Goal: Task Accomplishment & Management: Use online tool/utility

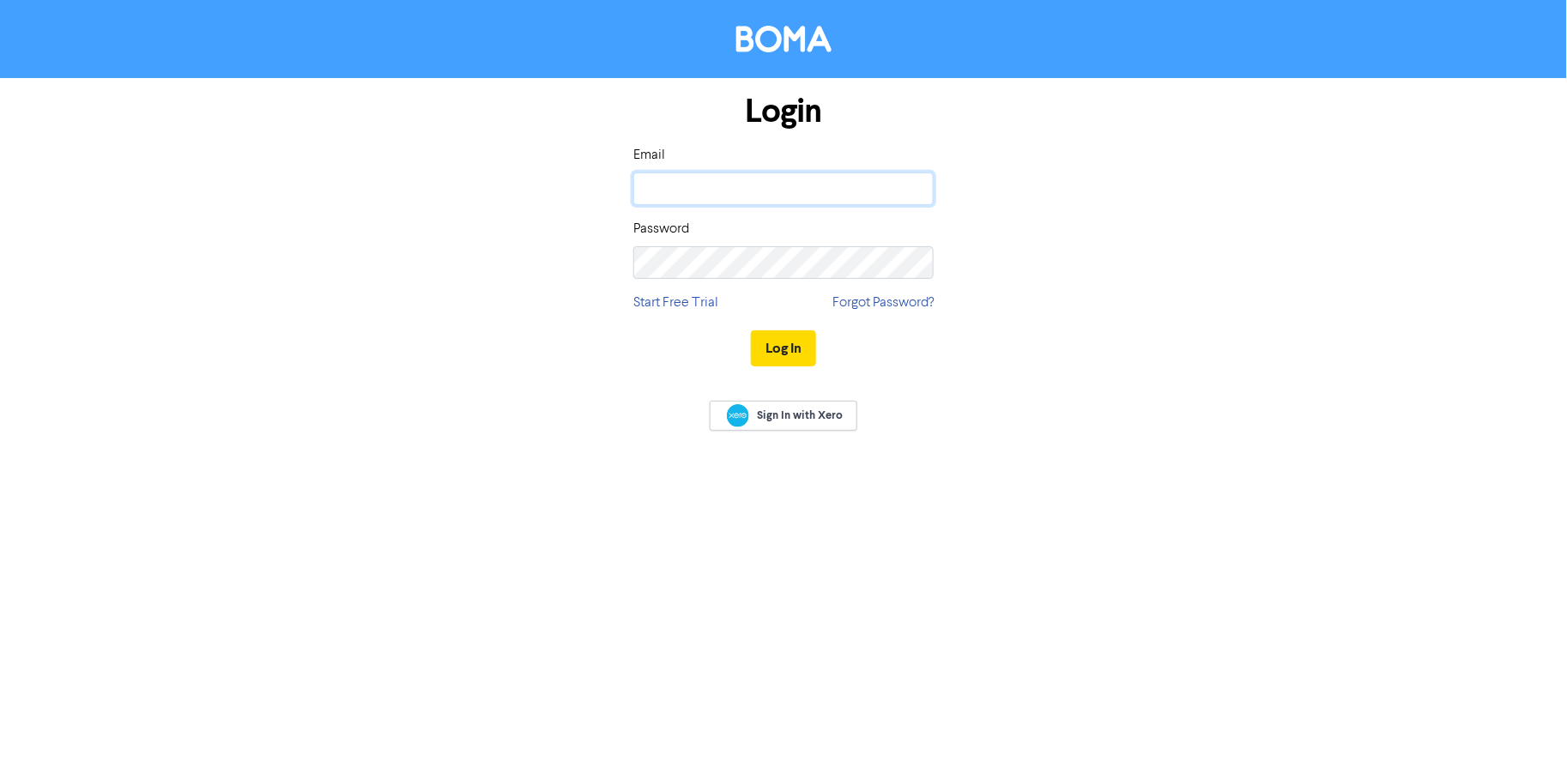
click at [812, 191] on input "email" at bounding box center [783, 189] width 300 height 33
type input "ronak@spicybroccoli.com"
click at [1171, 368] on div "Login Email ronak@spicybroccoli.com Password Start Free Trial Forgot Password? …" at bounding box center [783, 231] width 978 height 306
click at [791, 341] on button "Log In" at bounding box center [783, 348] width 65 height 36
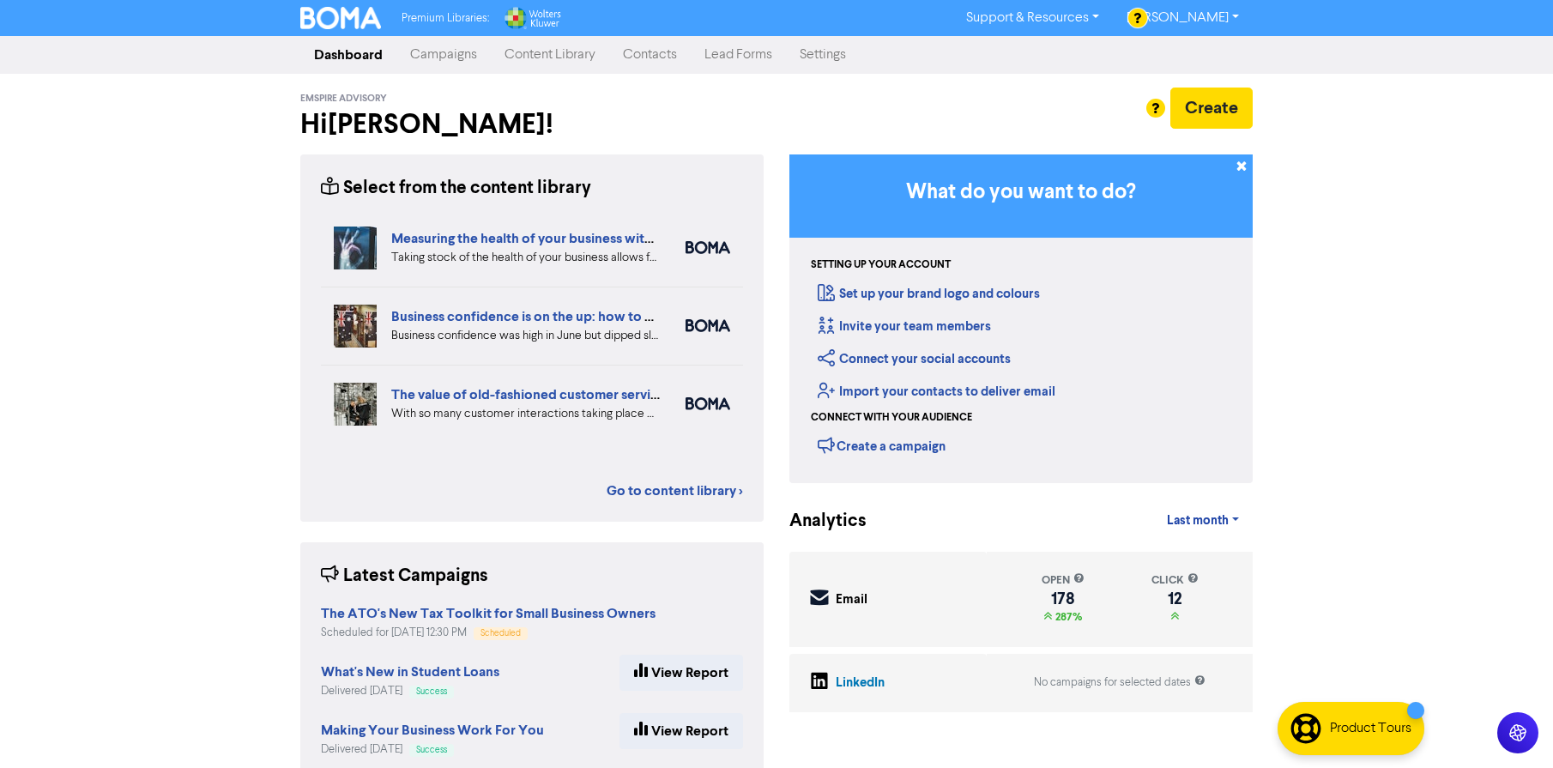
click at [459, 54] on link "Campaigns" at bounding box center [444, 55] width 94 height 34
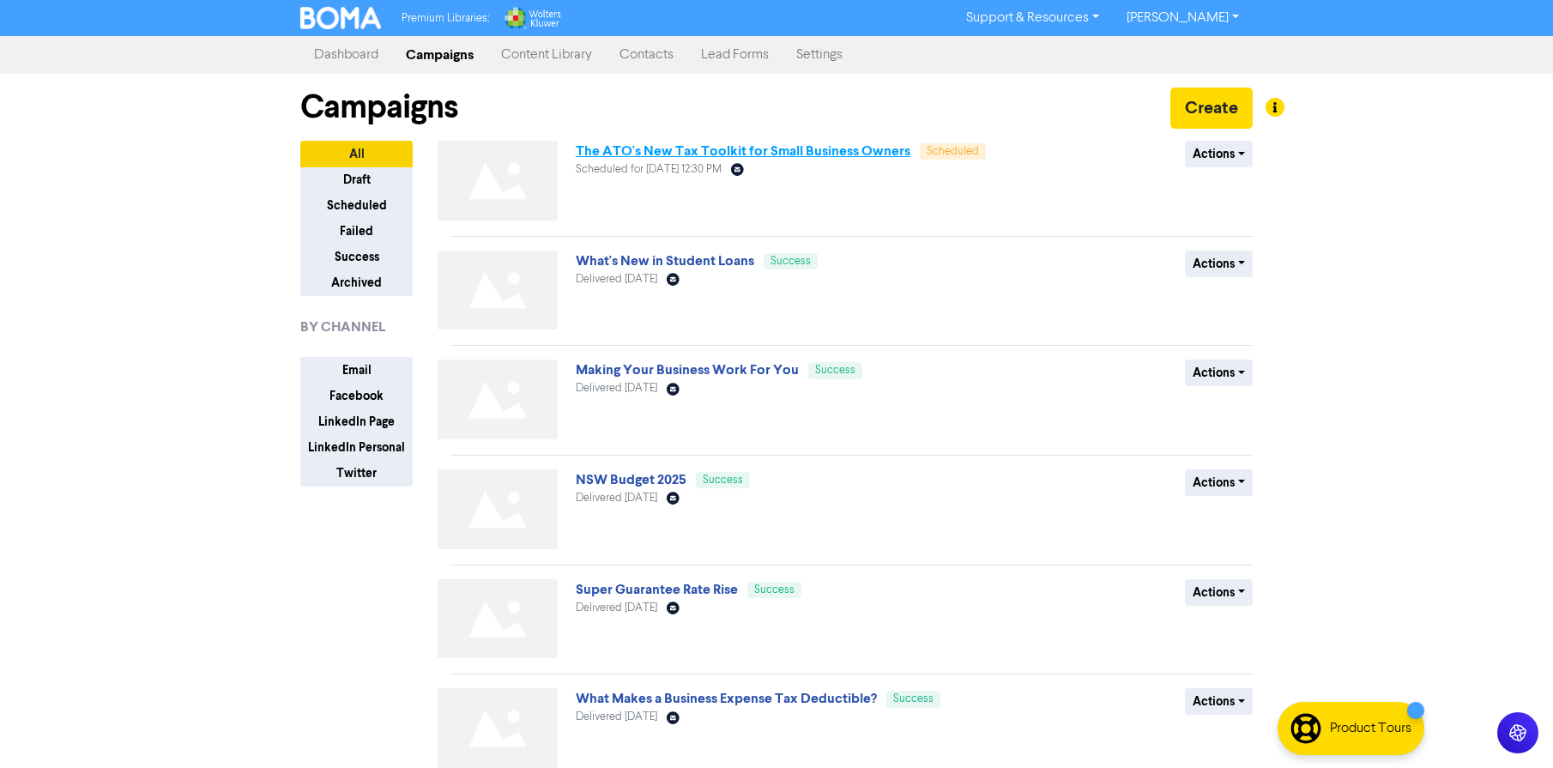
click at [707, 147] on link "The ATO's New Tax Toolkit for Small Business Owners" at bounding box center [743, 150] width 335 height 17
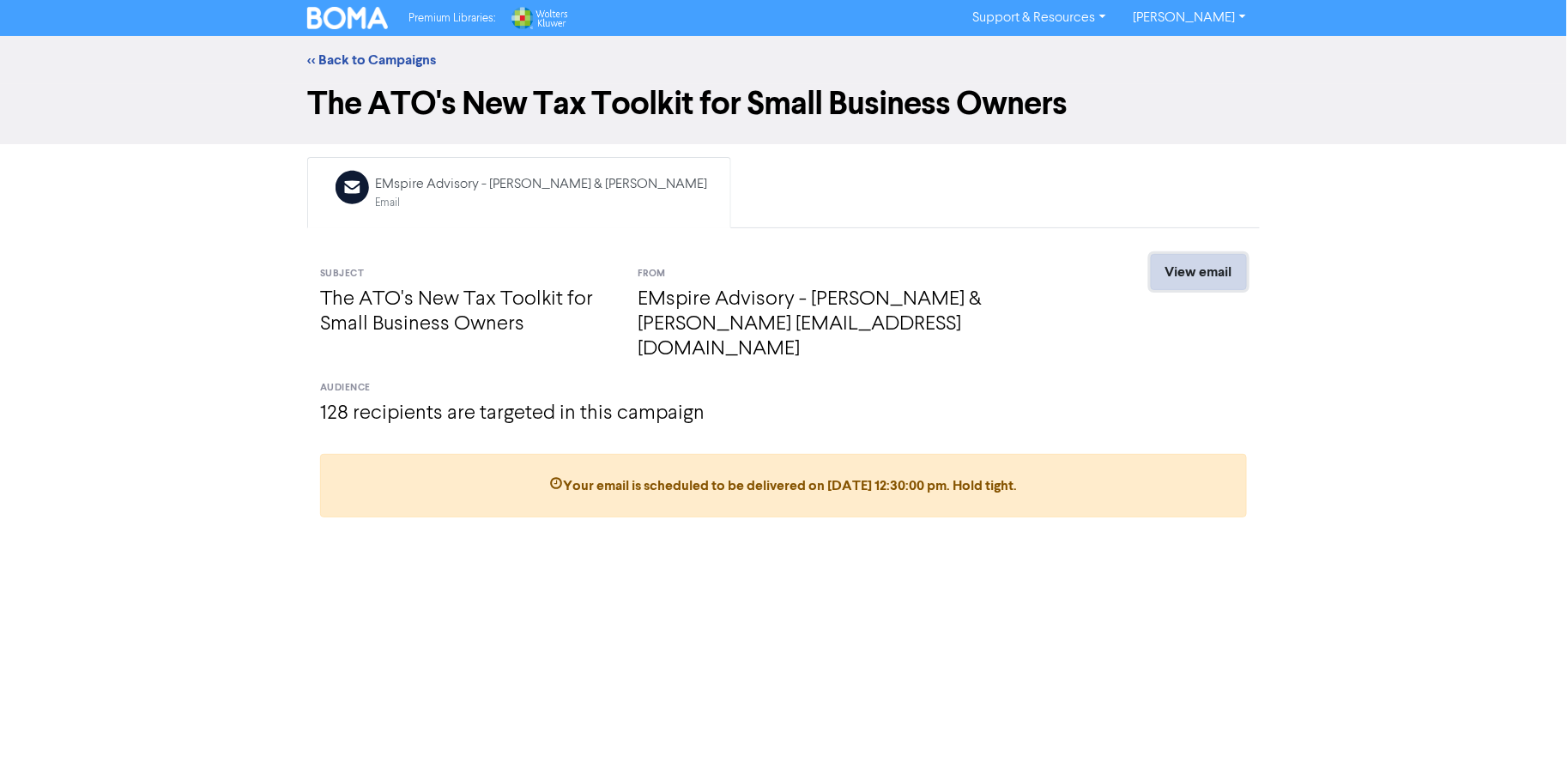
click at [1220, 278] on link "View email" at bounding box center [1199, 272] width 96 height 36
click at [363, 22] on img at bounding box center [347, 18] width 81 height 22
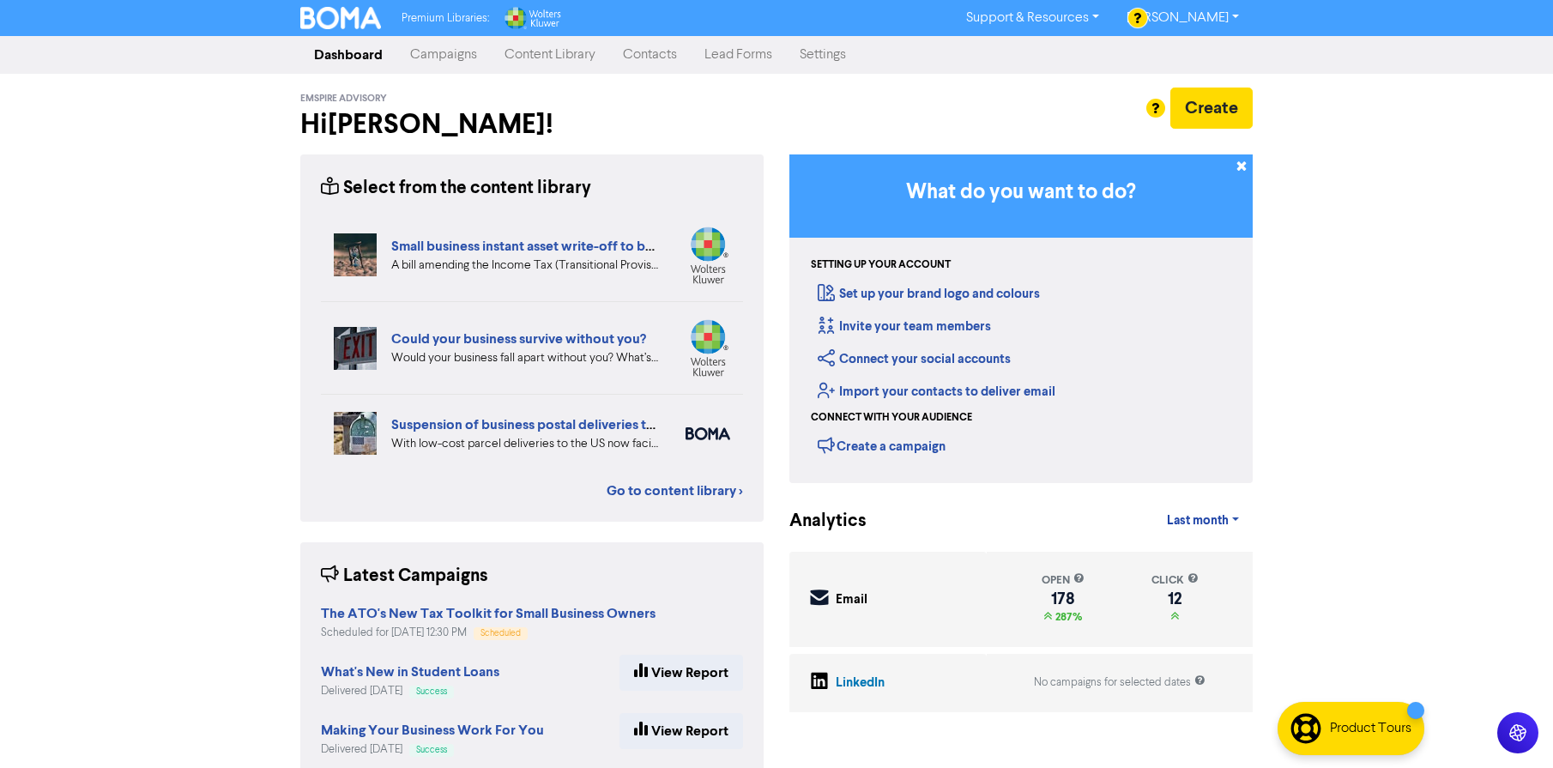
click at [444, 57] on link "Campaigns" at bounding box center [444, 55] width 94 height 34
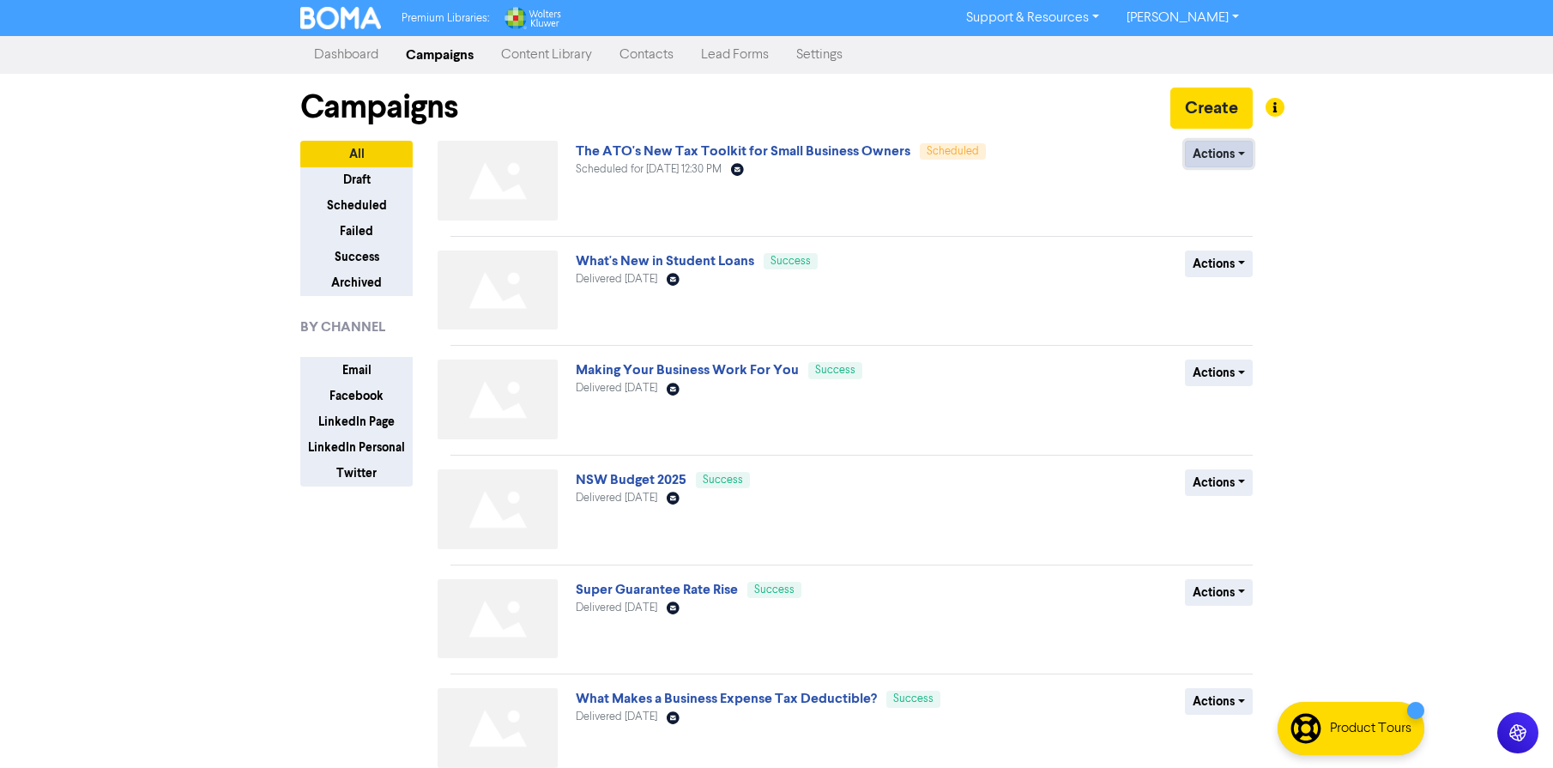
click at [1222, 155] on button "Actions" at bounding box center [1219, 154] width 68 height 27
click at [1079, 193] on div "Actions Revert to draft Duplicate" at bounding box center [1128, 184] width 276 height 87
click at [772, 149] on link "The ATO's New Tax Toolkit for Small Business Owners" at bounding box center [743, 150] width 335 height 17
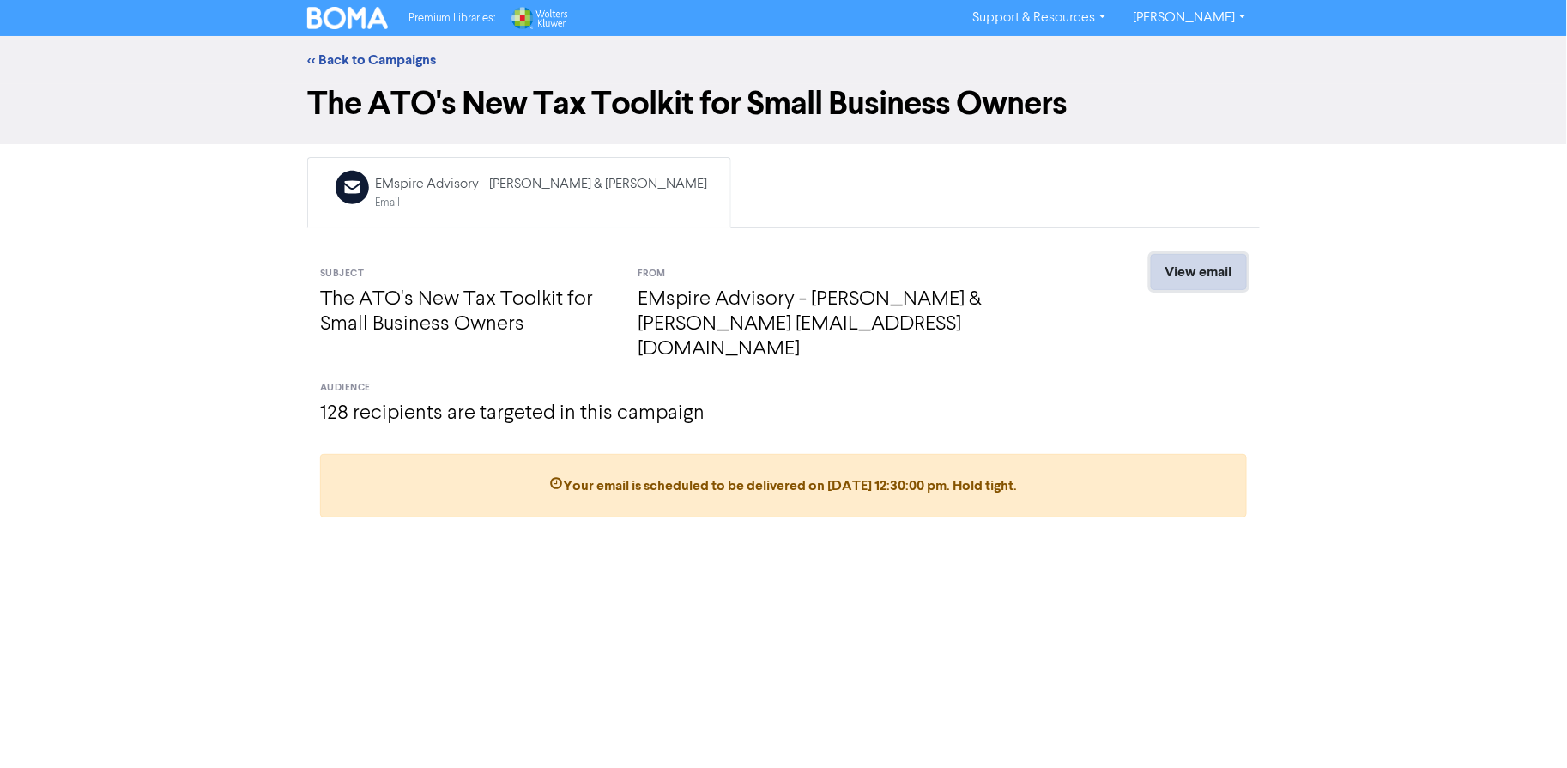
click at [1199, 269] on link "View email" at bounding box center [1199, 272] width 96 height 36
click at [337, 62] on link "<< Back to Campaigns" at bounding box center [371, 59] width 129 height 17
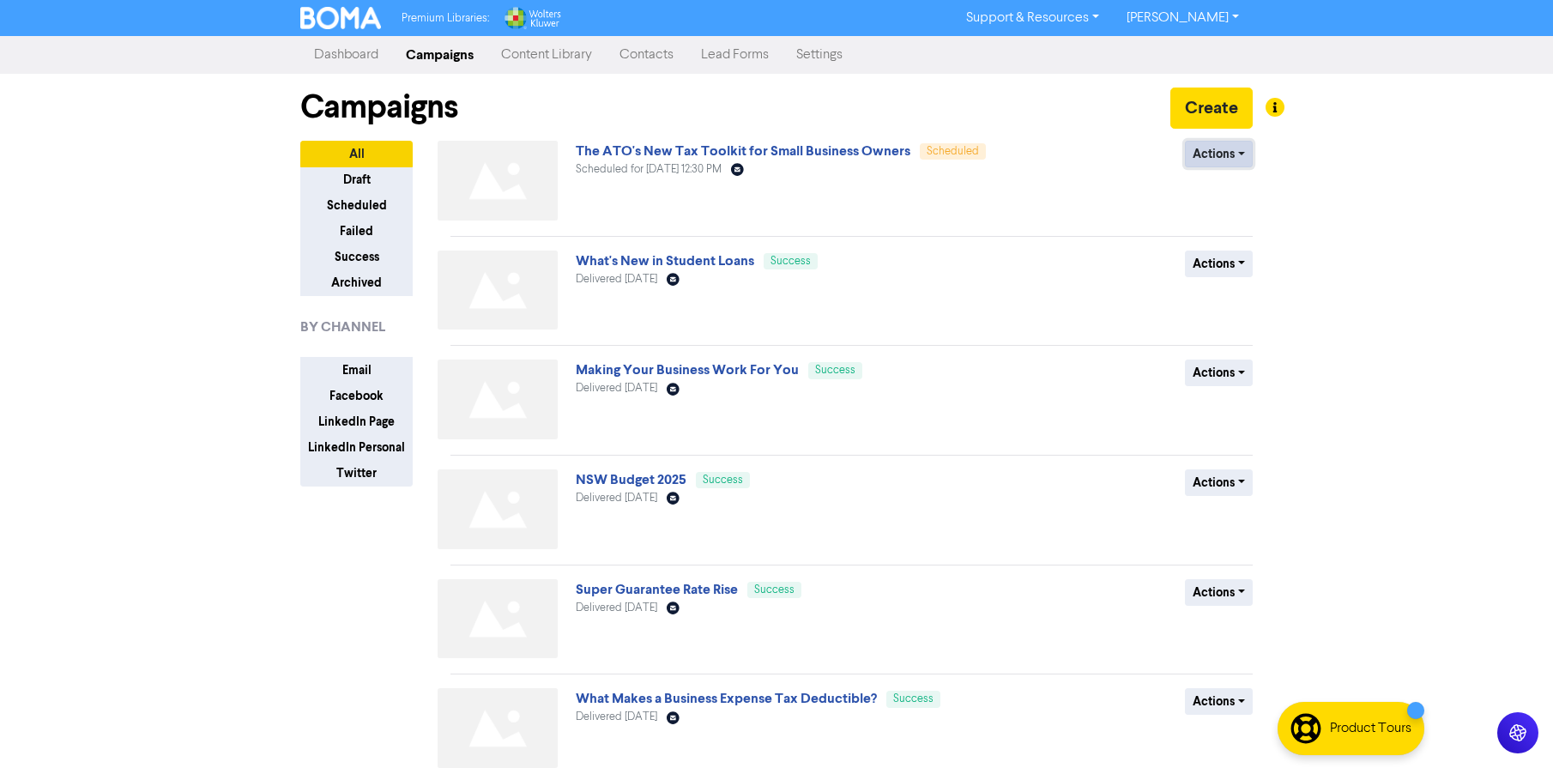
click at [1225, 148] on button "Actions" at bounding box center [1219, 154] width 68 height 27
click at [1357, 315] on div "Premium Libraries: Support & Resources Video Tutorials FAQ & Guides Marketing E…" at bounding box center [776, 384] width 1553 height 768
click at [1222, 105] on button "Create" at bounding box center [1212, 108] width 82 height 41
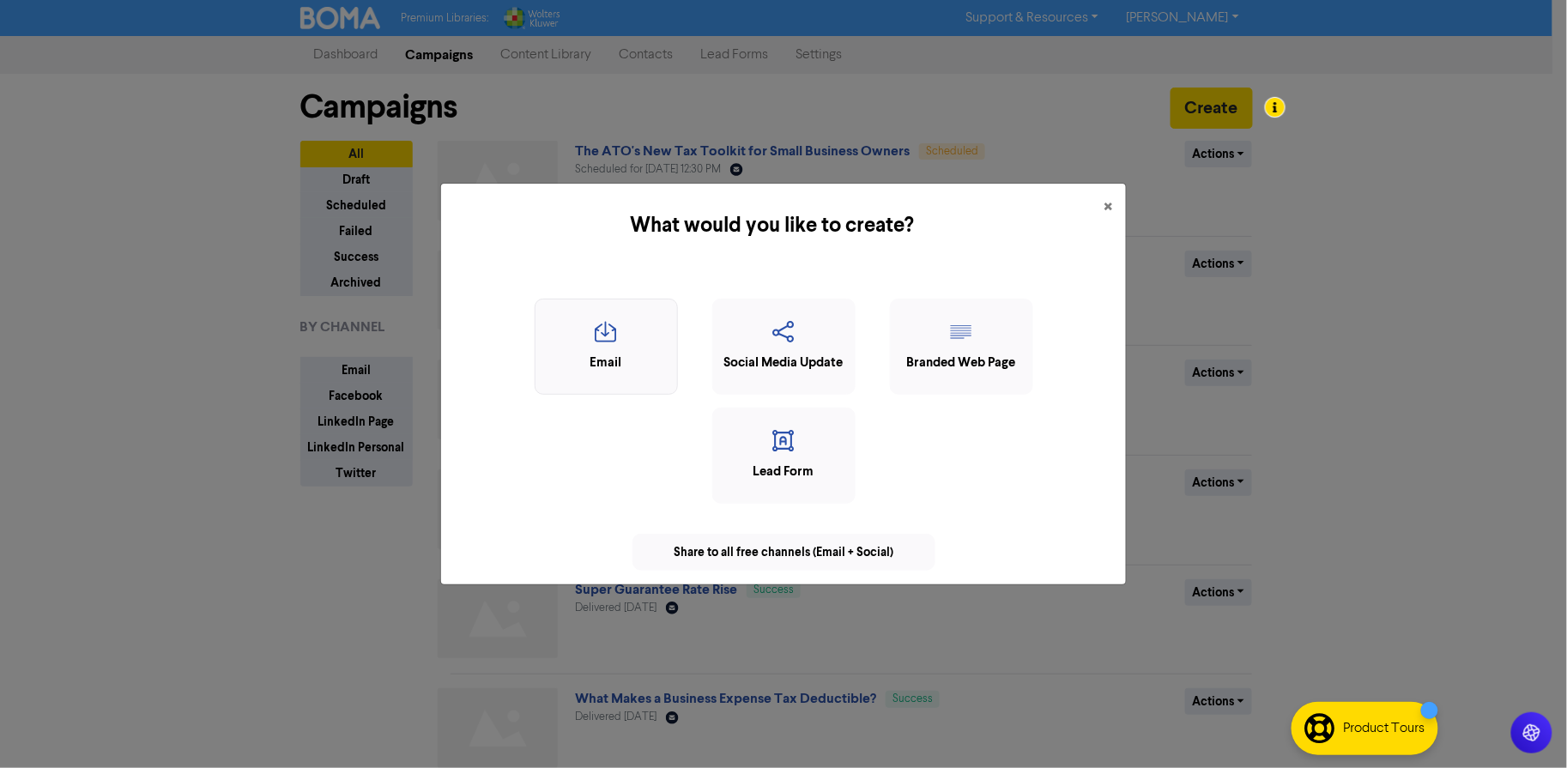
click at [621, 363] on div "Email" at bounding box center [606, 364] width 124 height 20
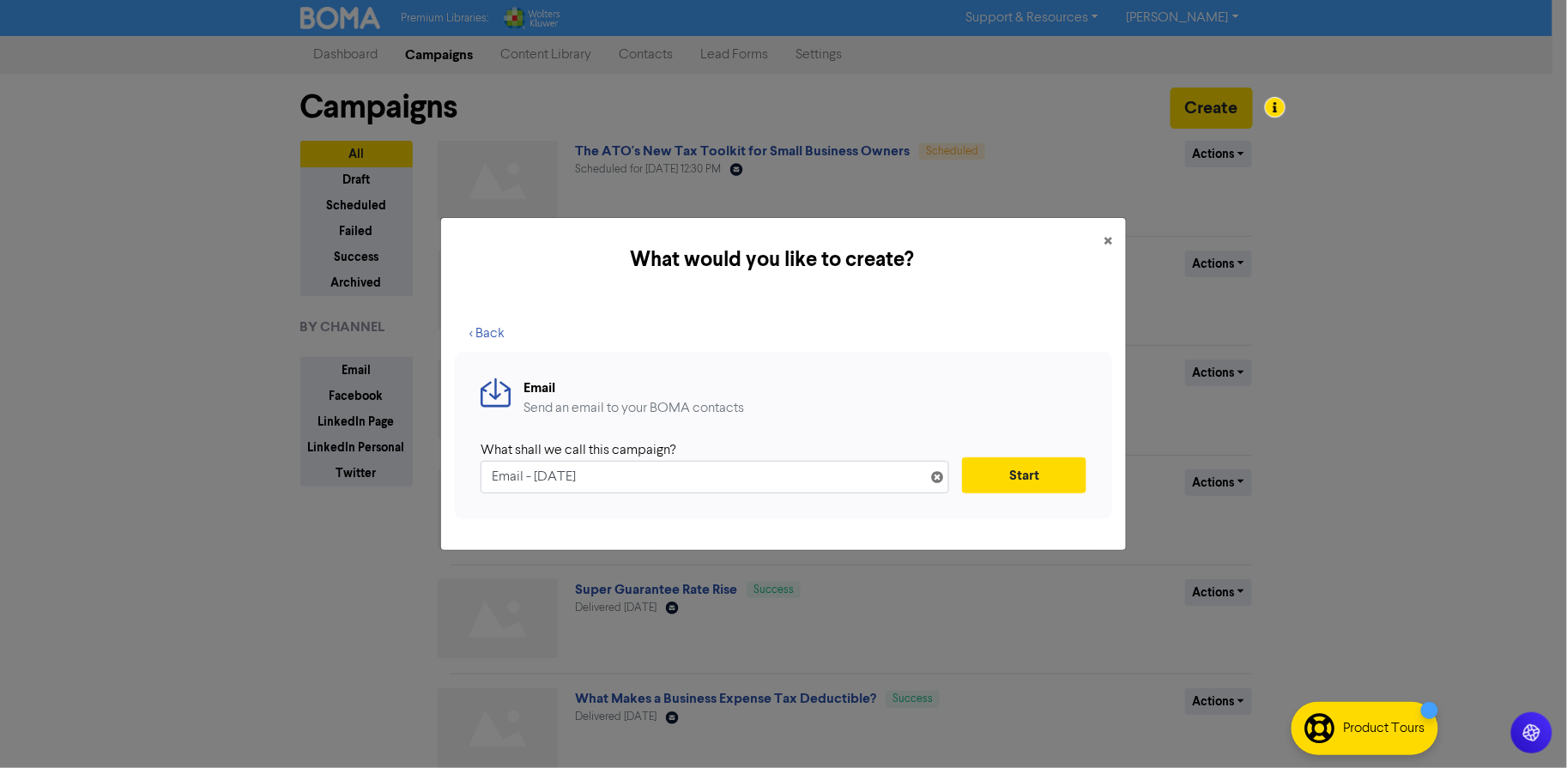
drag, startPoint x: 712, startPoint y: 475, endPoint x: 471, endPoint y: 480, distance: 241.2
click at [471, 480] on div "Email Send an email to your BOMA contacts What shall we call this campaign? Ema…" at bounding box center [783, 435] width 657 height 167
type input "TEST"
click at [1032, 487] on button "Start" at bounding box center [1024, 475] width 124 height 36
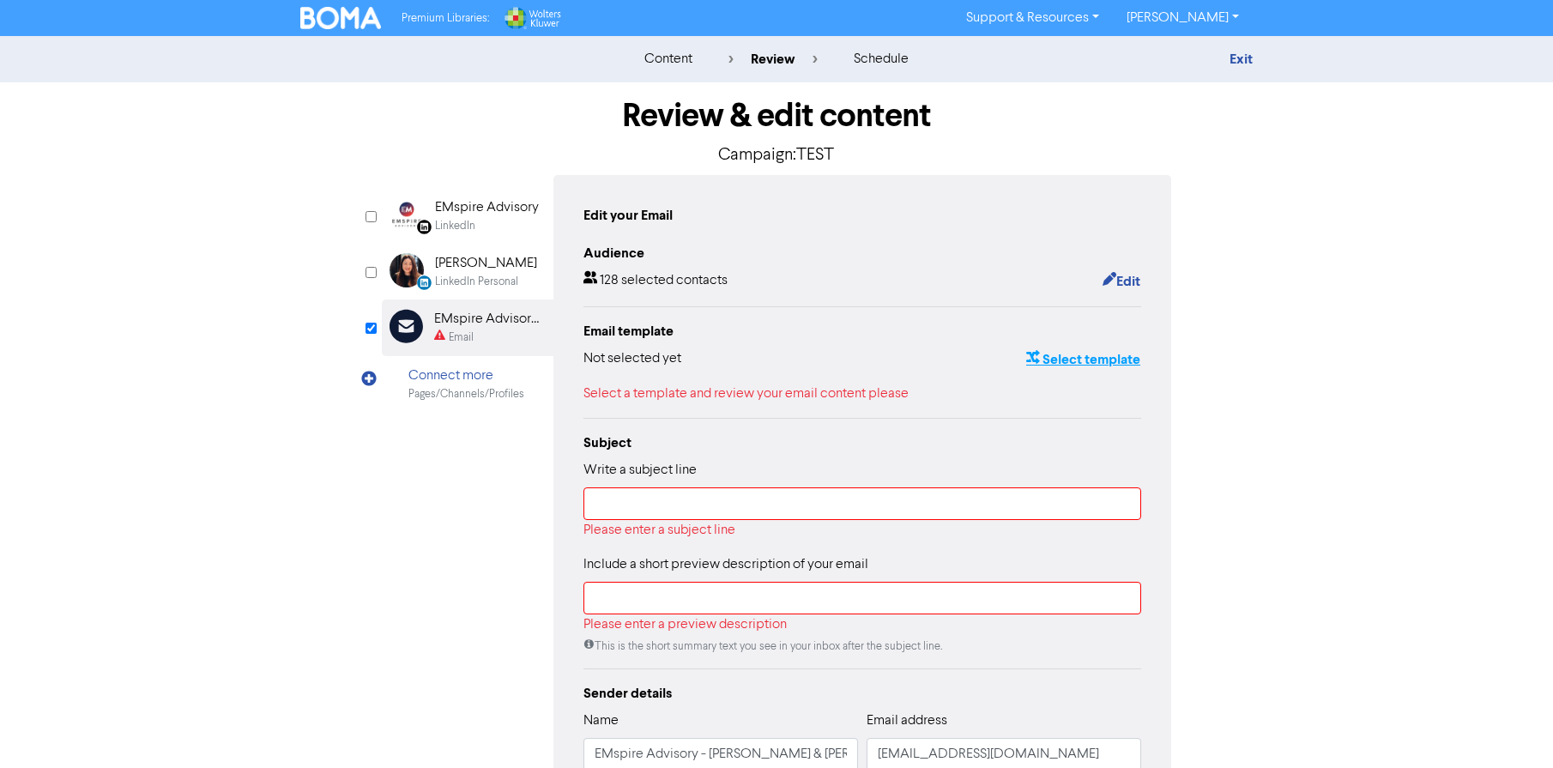
click at [1085, 354] on button "Select template" at bounding box center [1084, 359] width 116 height 22
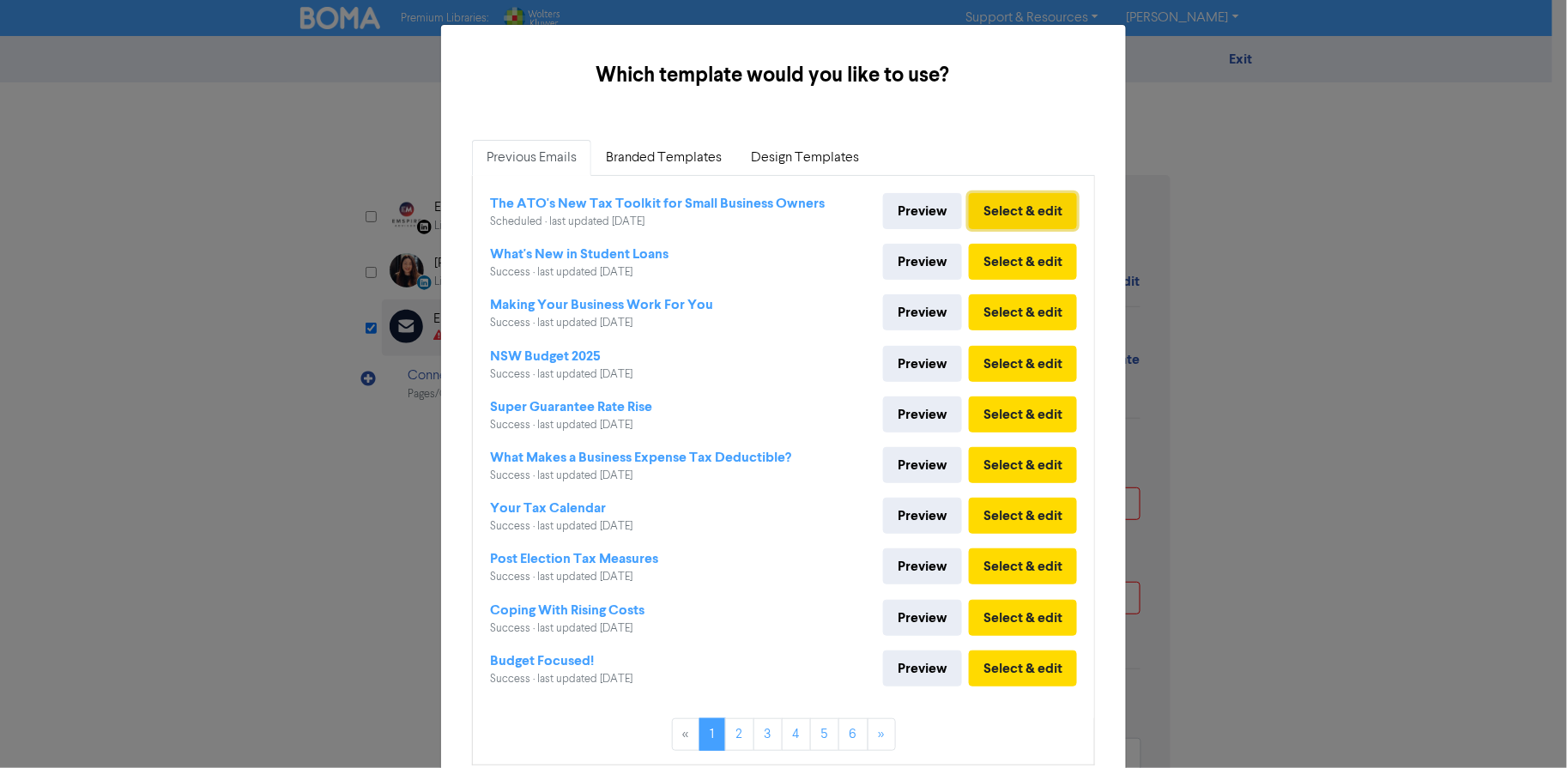
click at [996, 215] on button "Select & edit" at bounding box center [1023, 211] width 108 height 36
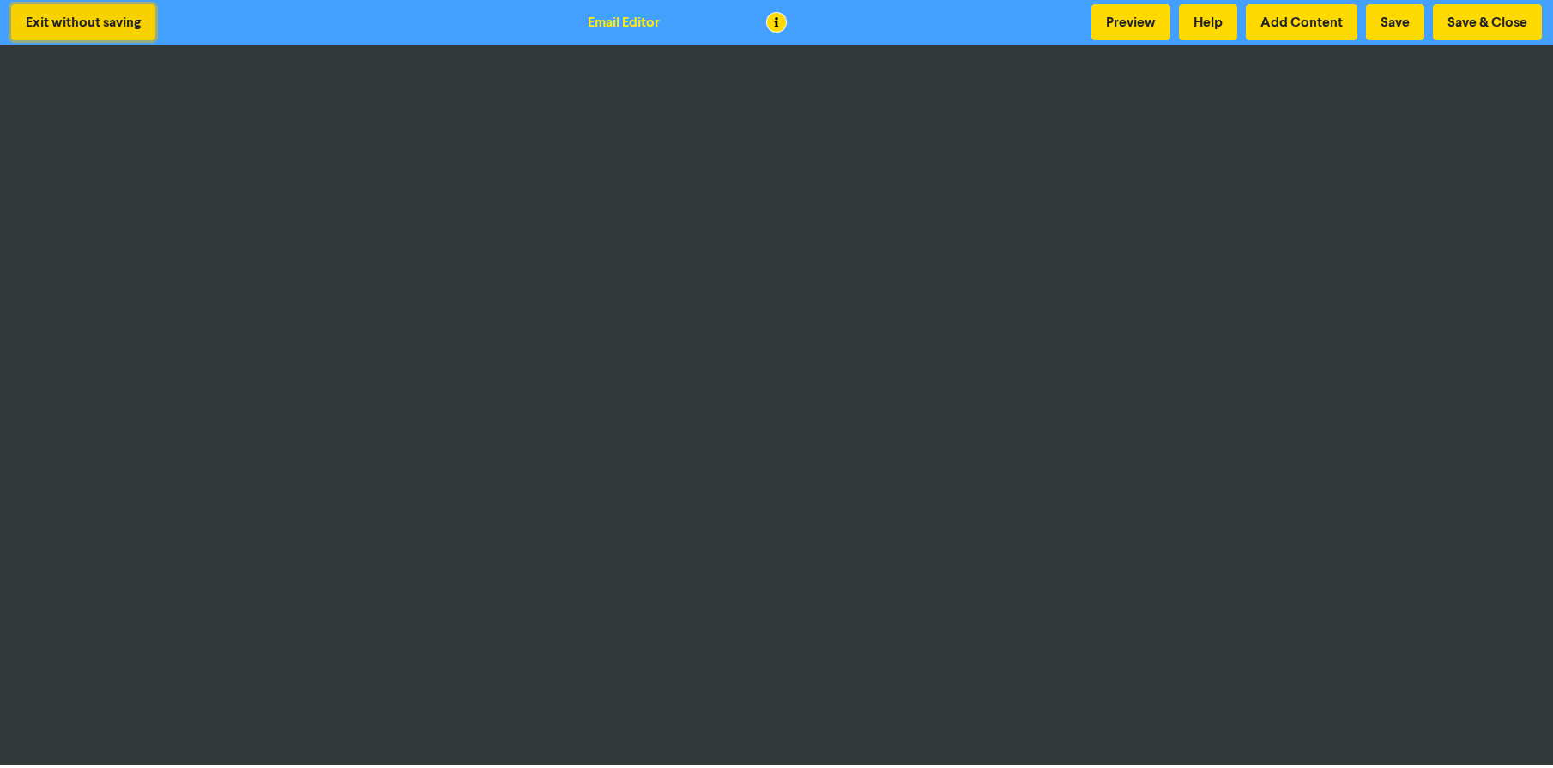
click at [118, 18] on button "Exit without saving" at bounding box center [83, 22] width 144 height 36
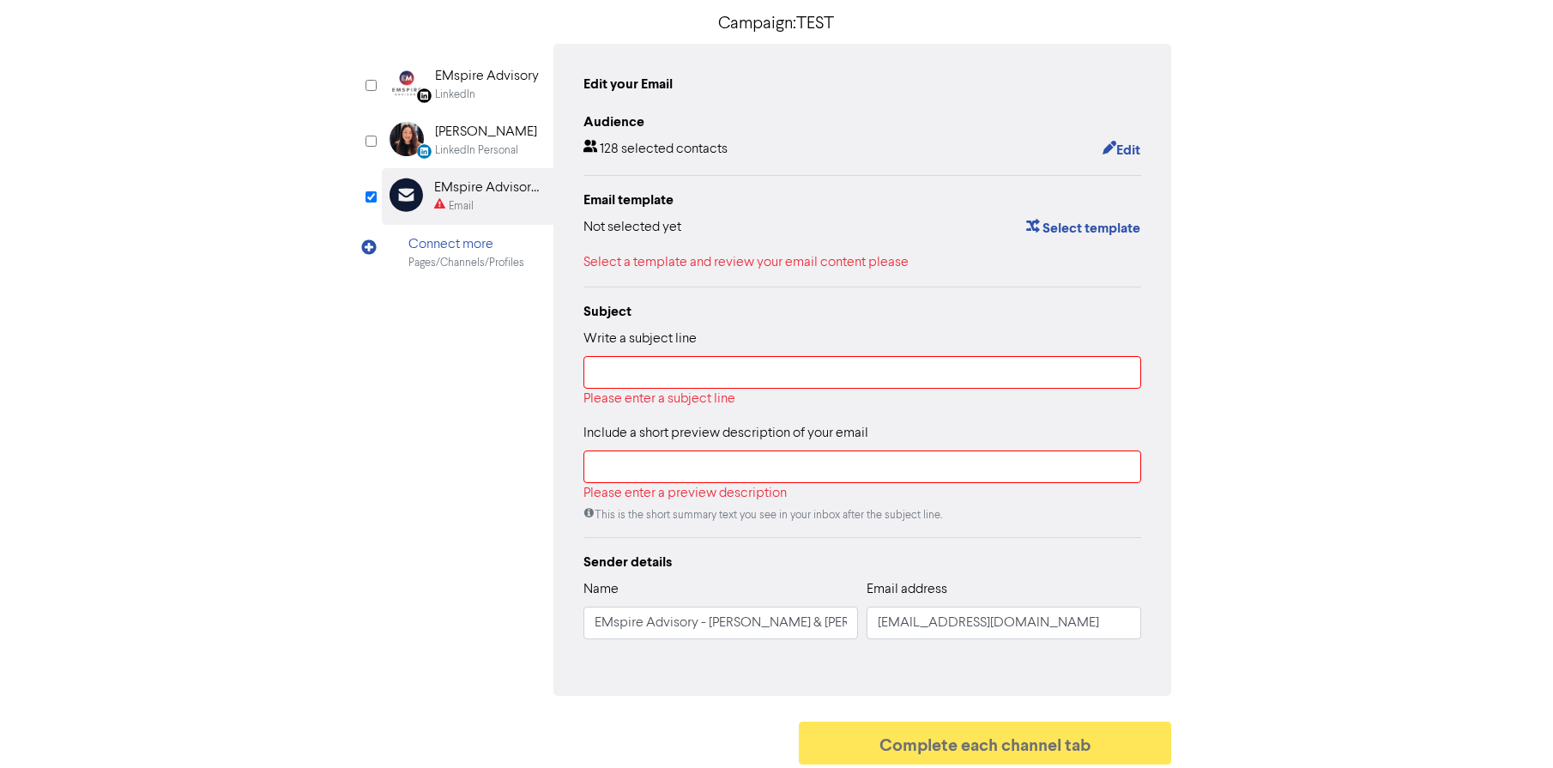
scroll to position [136, 0]
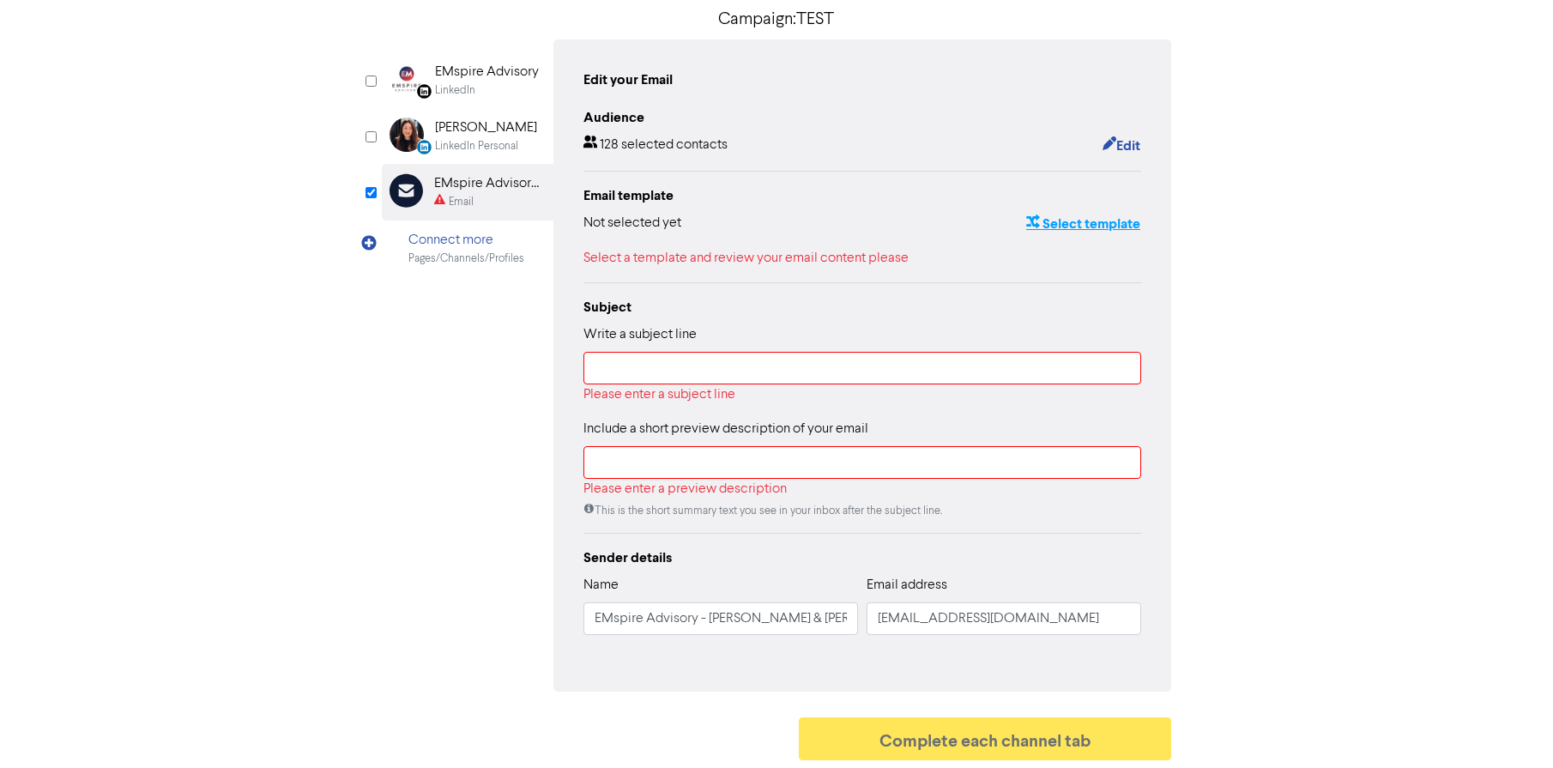
click at [1095, 231] on button "Select template" at bounding box center [1084, 224] width 116 height 22
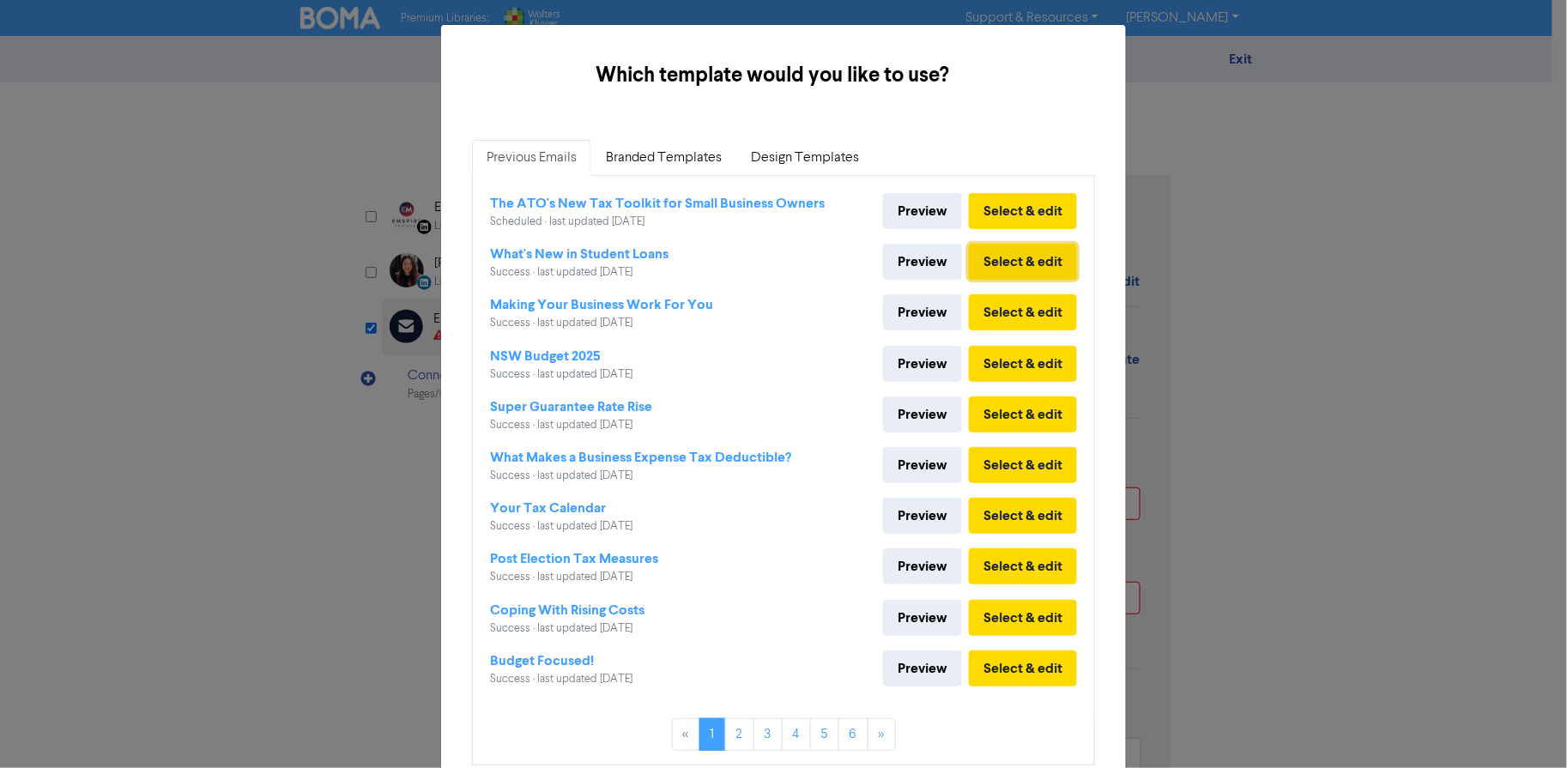
click at [1043, 257] on button "Select & edit" at bounding box center [1023, 262] width 108 height 36
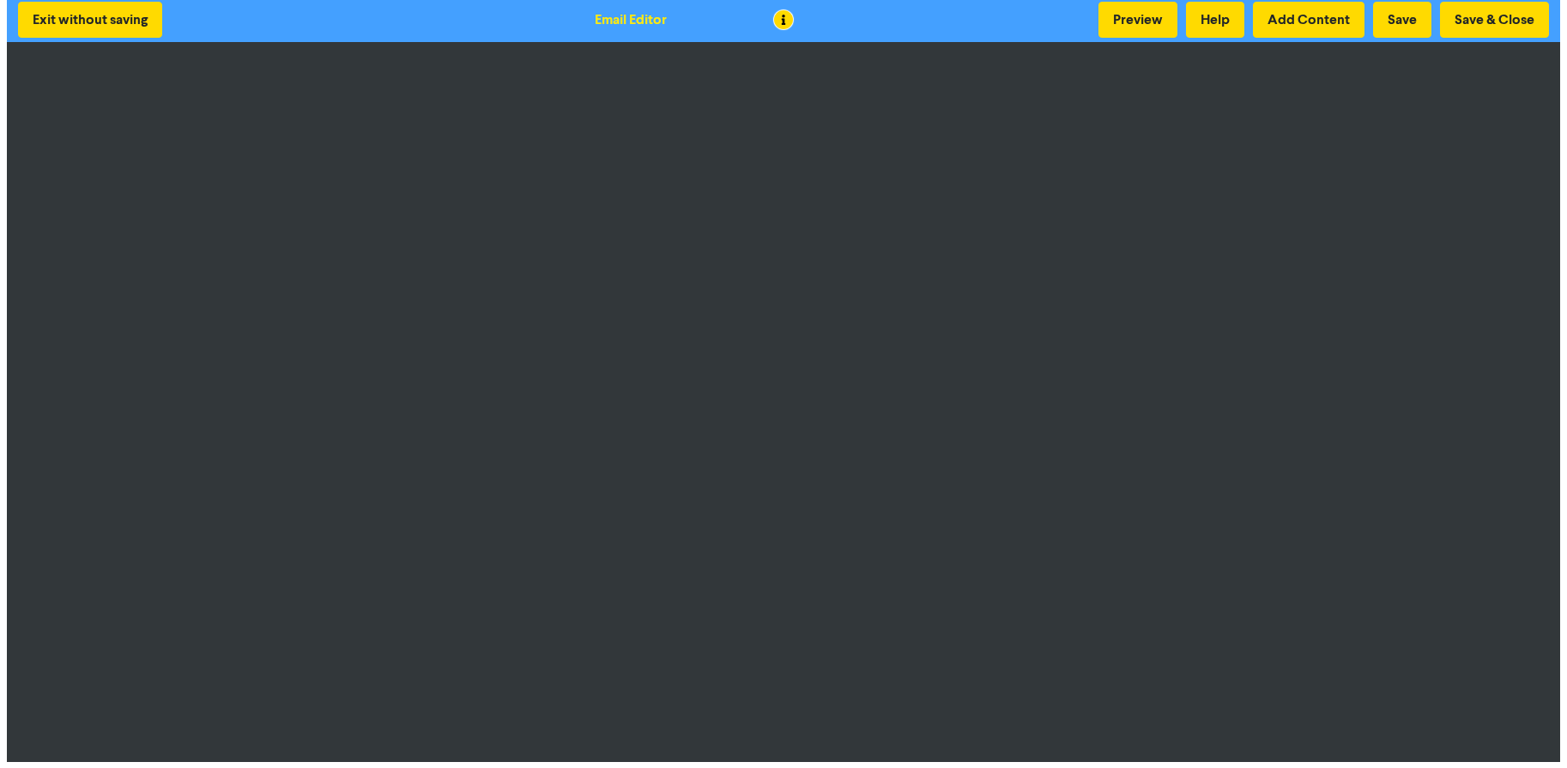
scroll to position [3, 0]
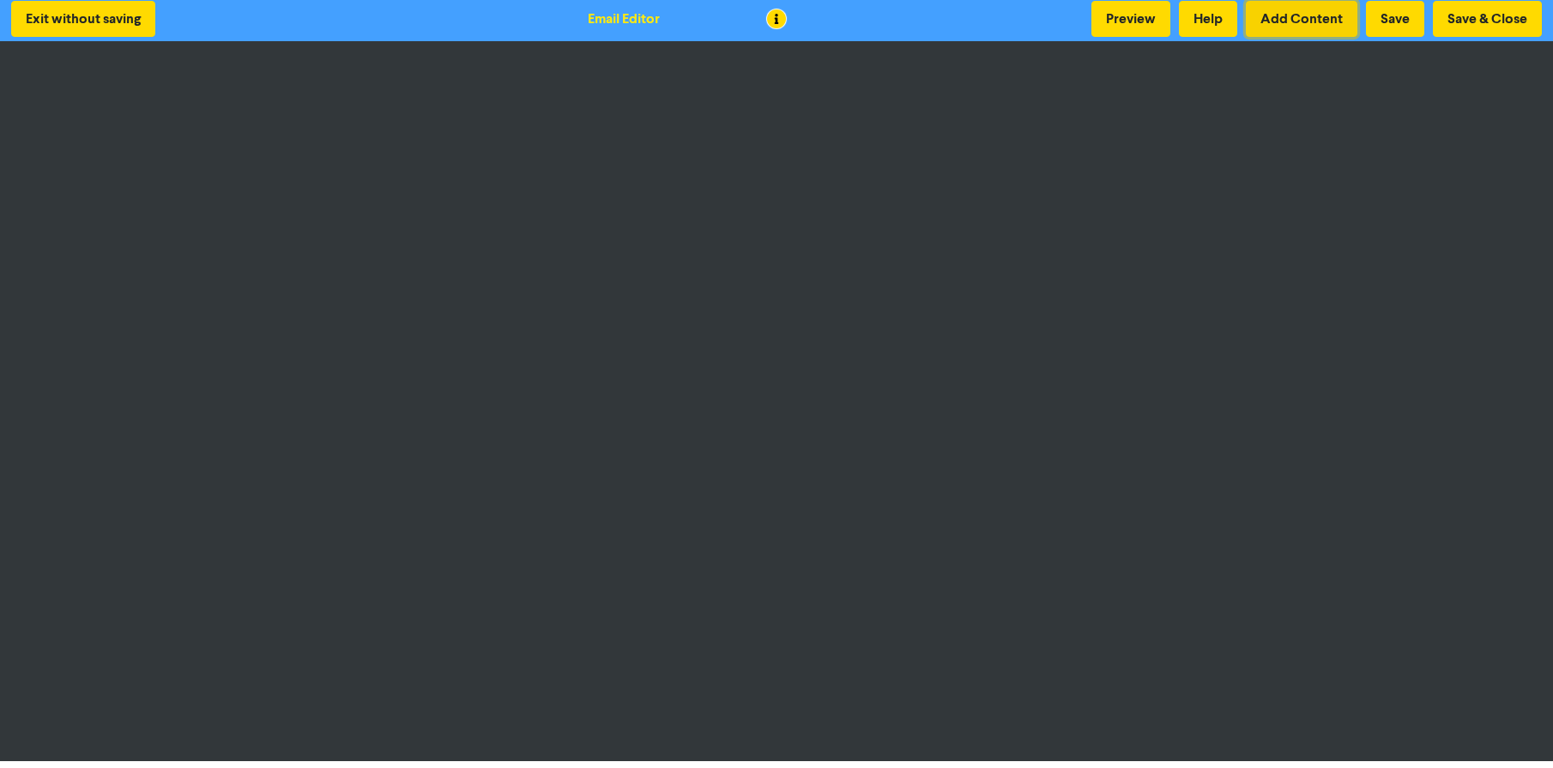
click at [1329, 21] on button "Add Content" at bounding box center [1302, 19] width 112 height 36
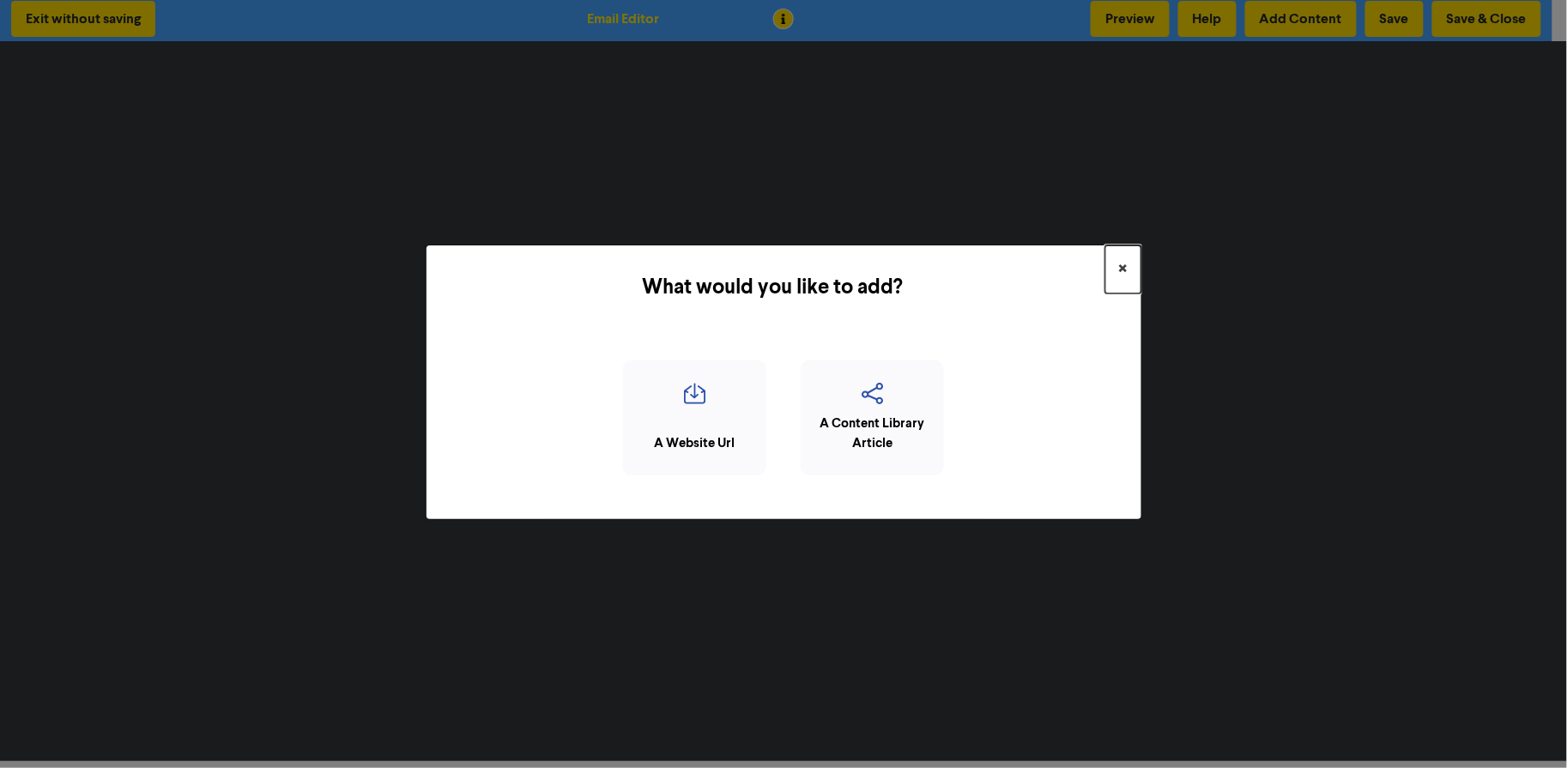
click at [1122, 264] on span "×" at bounding box center [1123, 270] width 9 height 26
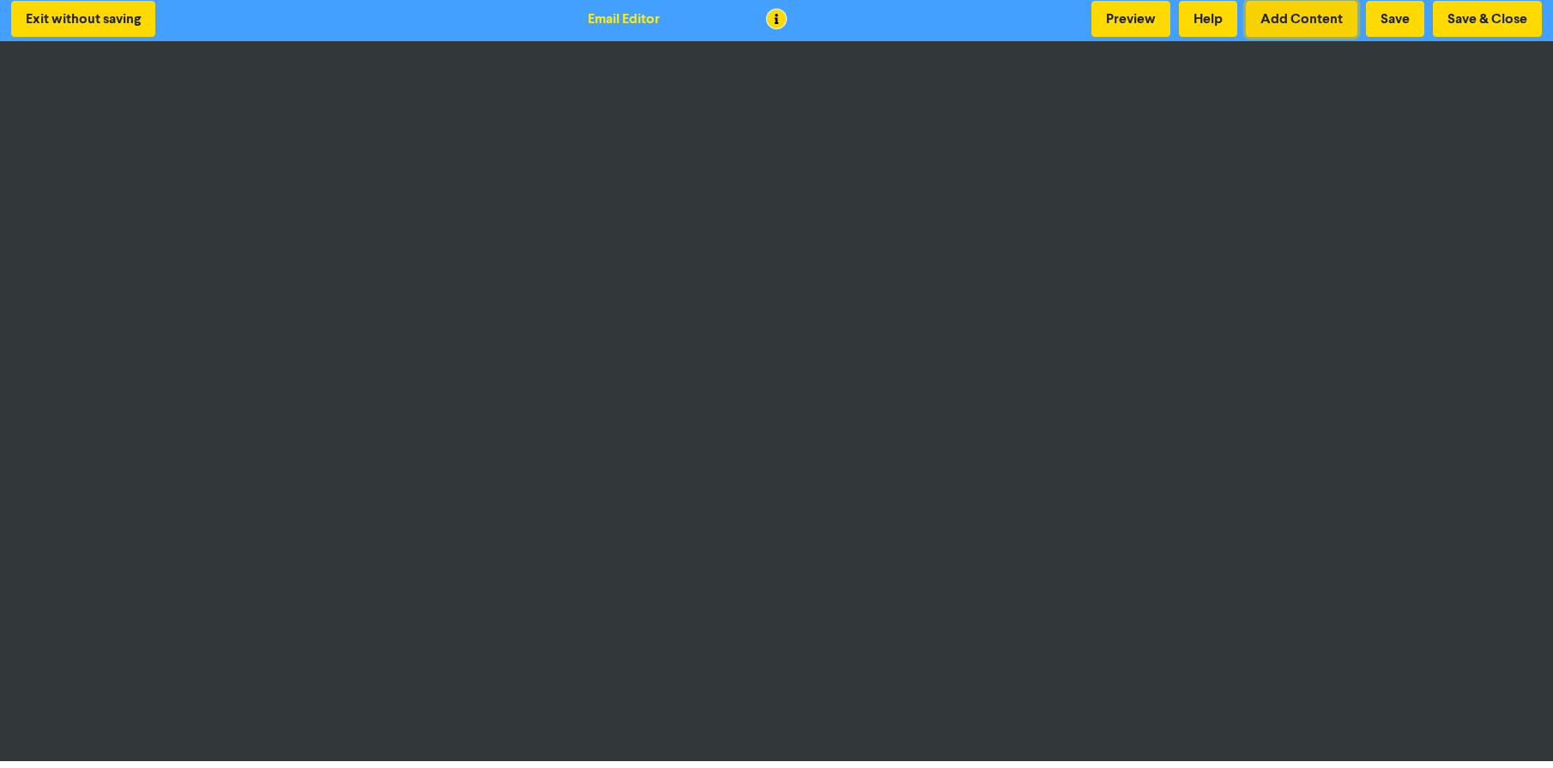
click at [1294, 18] on button "Add Content" at bounding box center [1302, 19] width 112 height 36
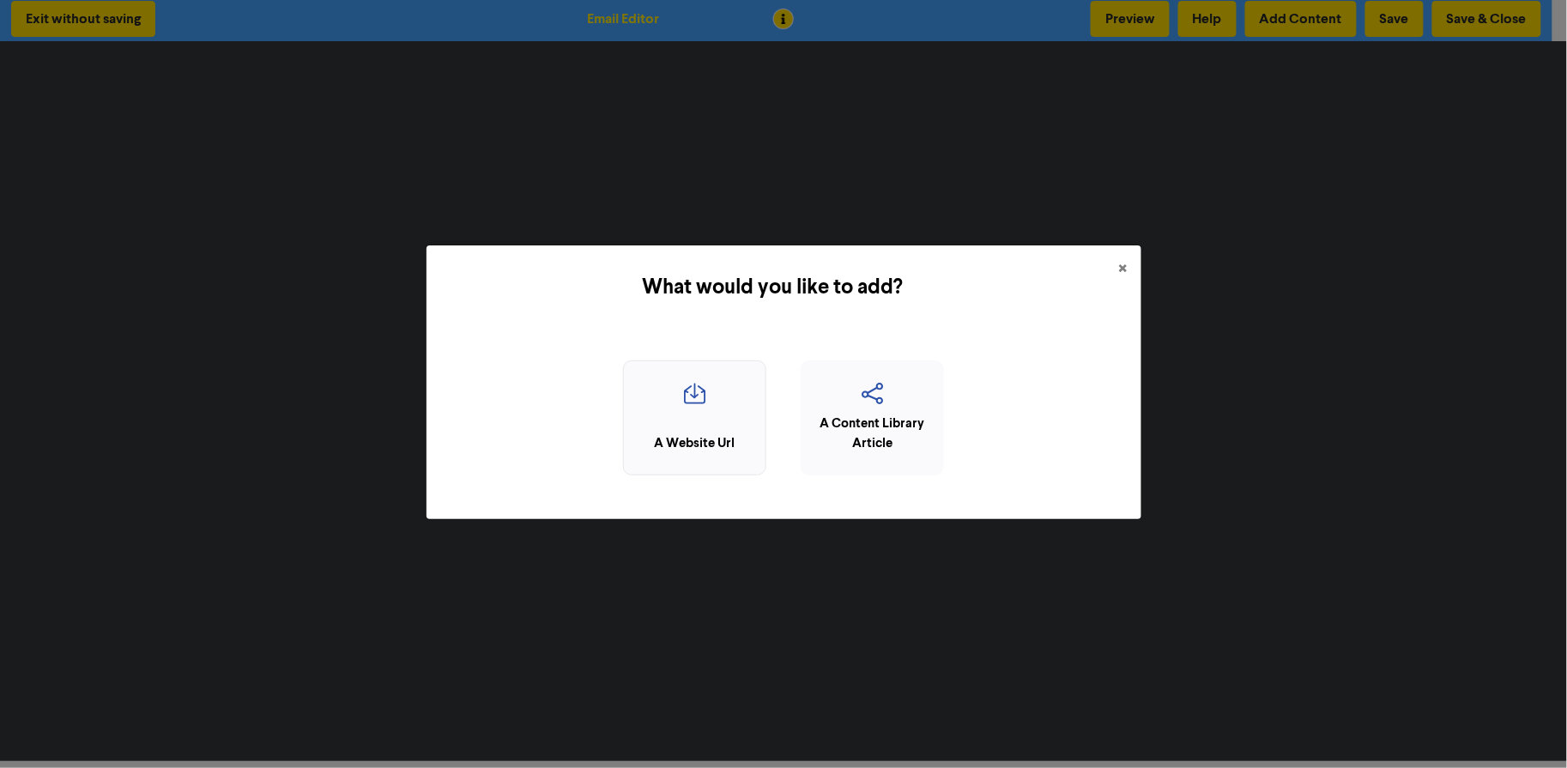
click at [742, 418] on div "A Website Url" at bounding box center [694, 418] width 143 height 116
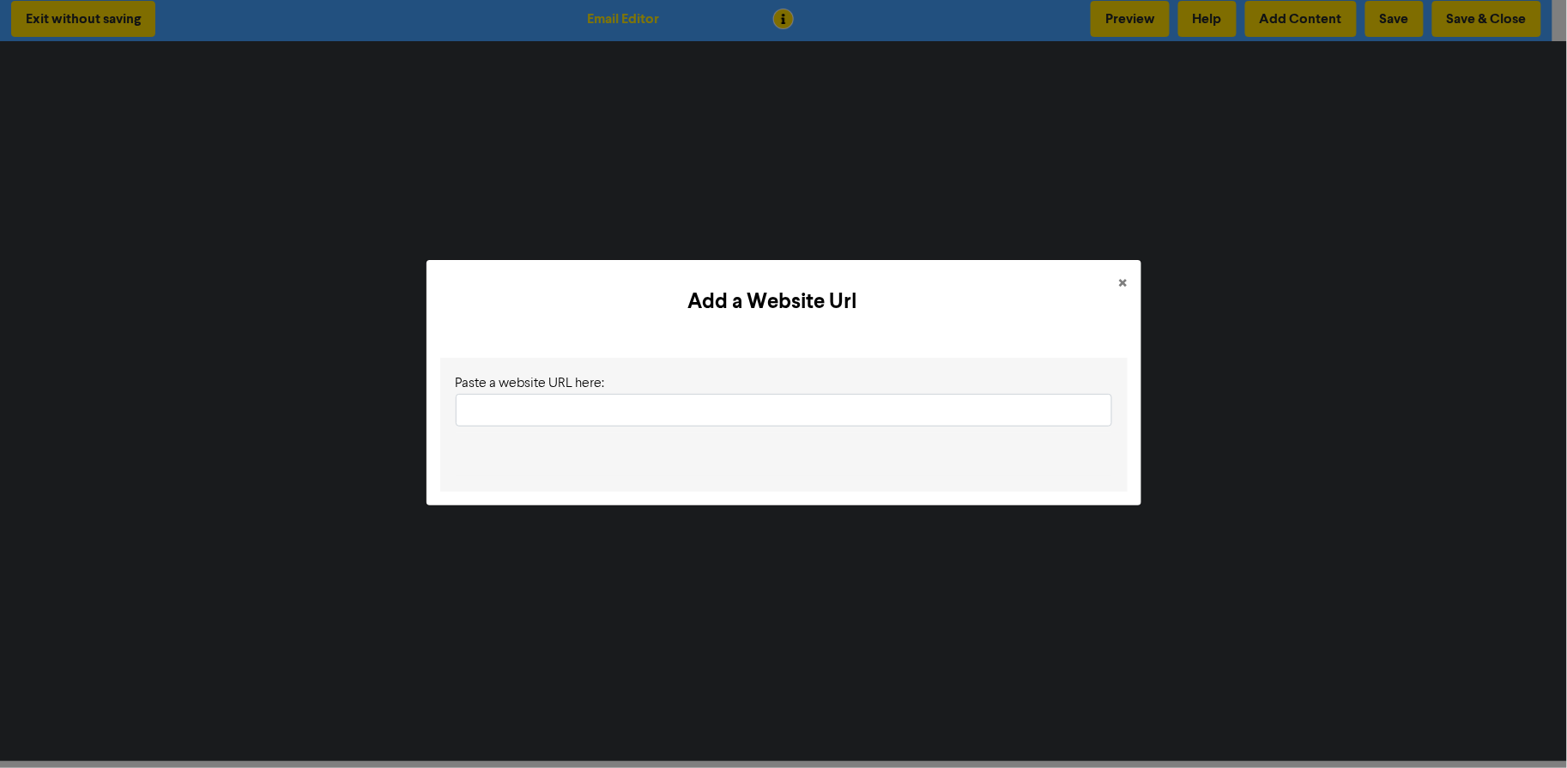
click at [743, 418] on input "text" at bounding box center [784, 410] width 657 height 33
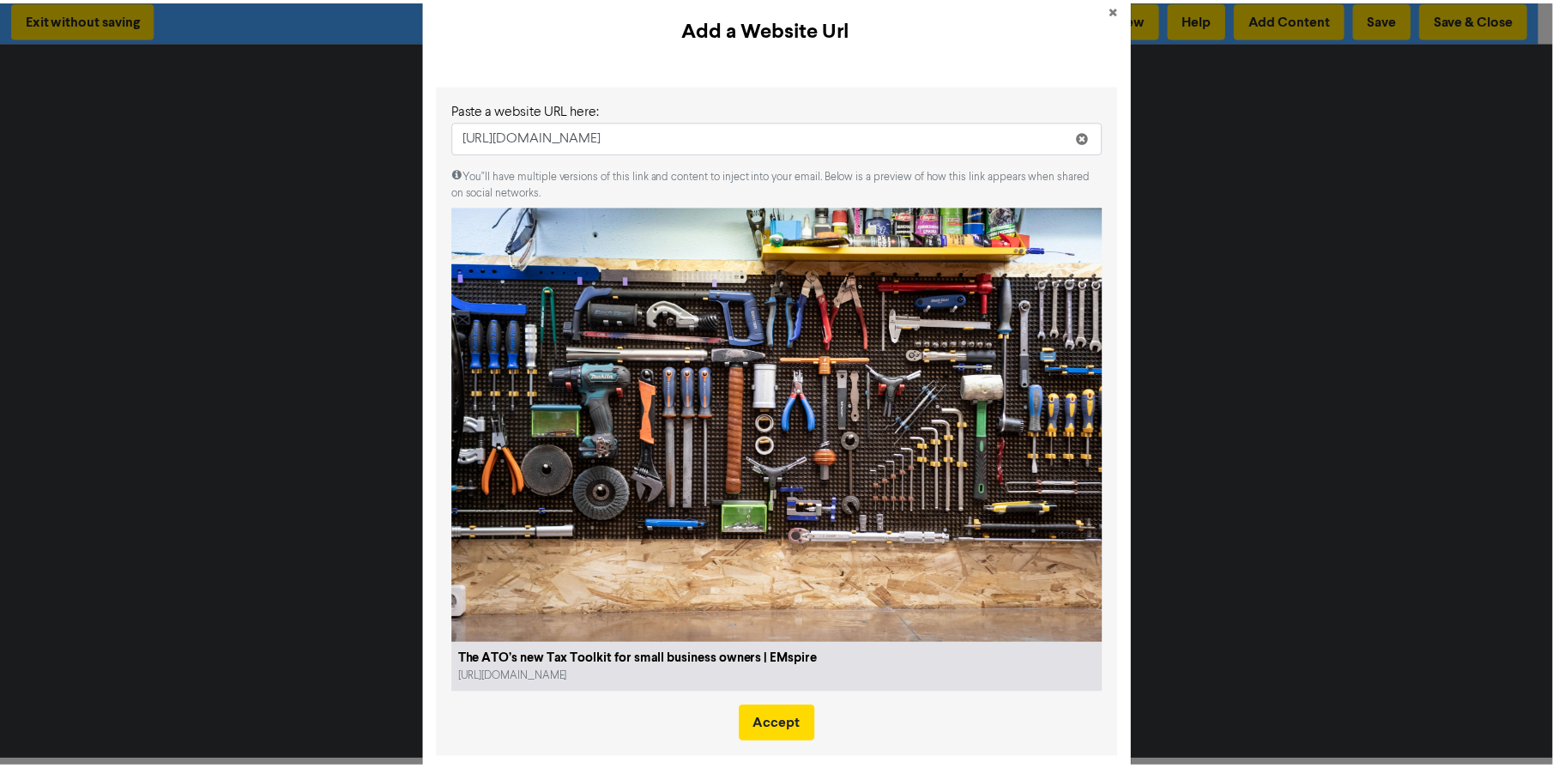
scroll to position [0, 0]
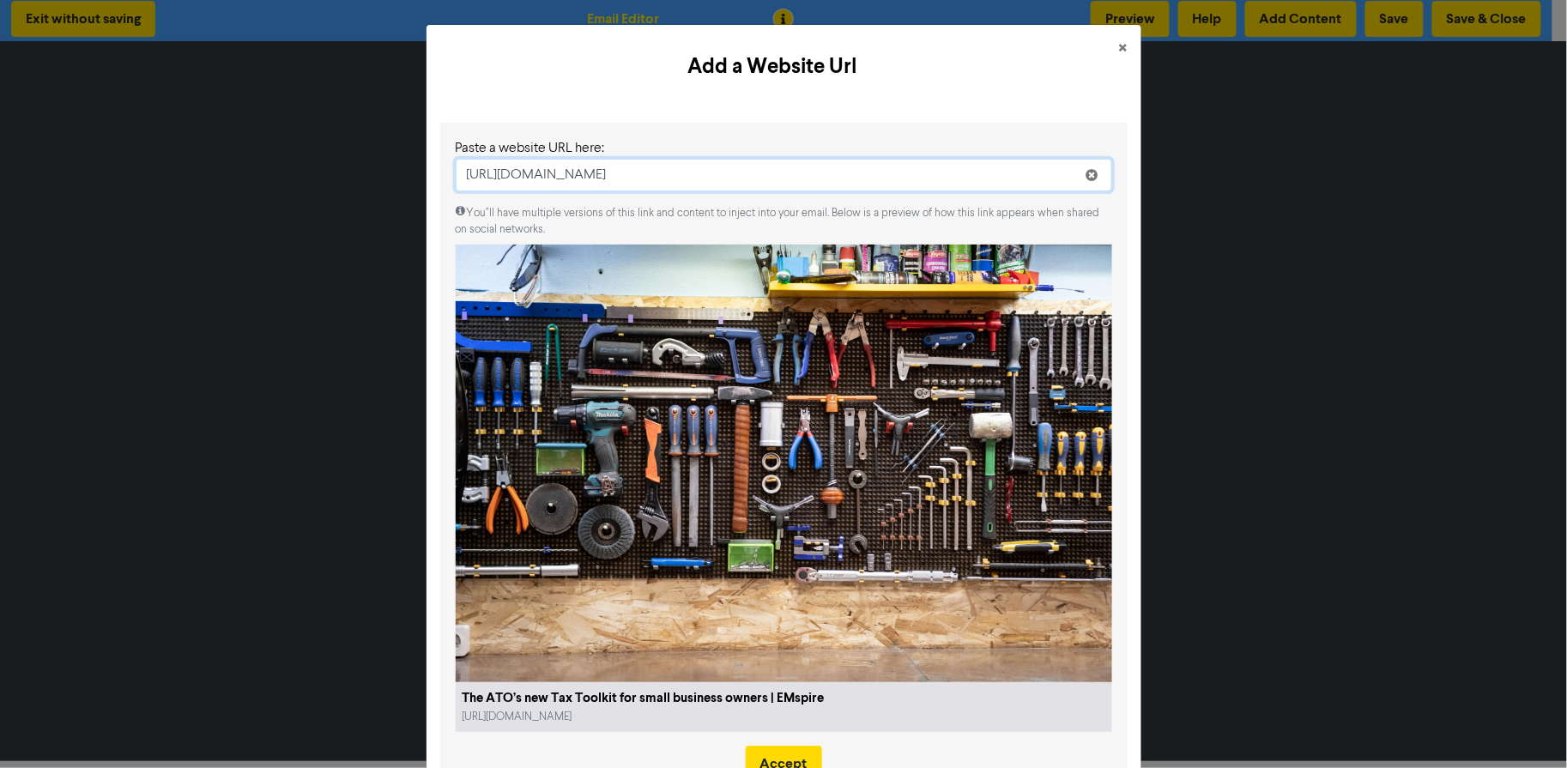
click at [987, 179] on input "[URL][DOMAIN_NAME]" at bounding box center [784, 175] width 657 height 33
paste input "how-your-accountant-supports-business-development"
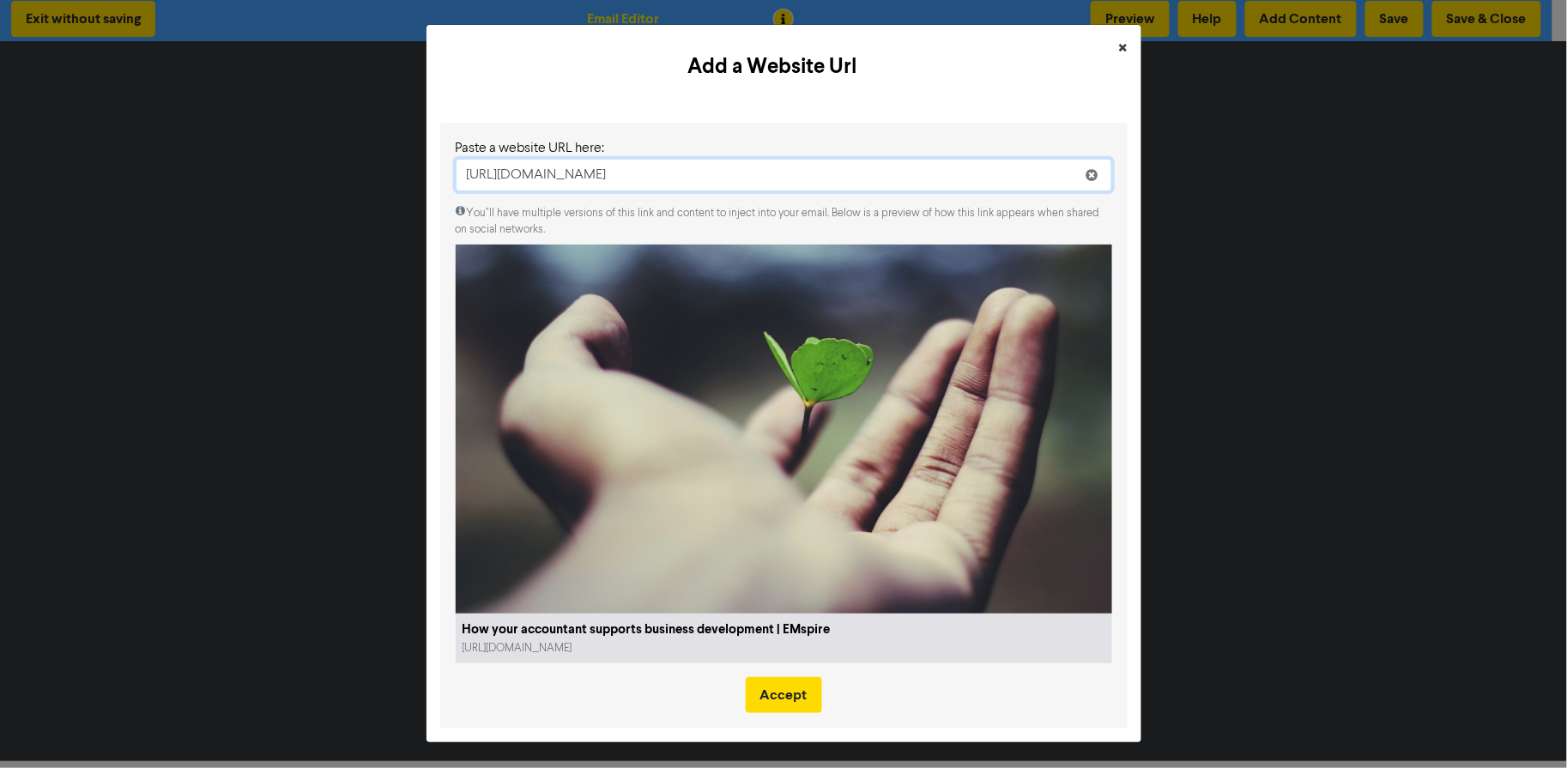
type input "[URL][DOMAIN_NAME]"
click at [1123, 55] on span "×" at bounding box center [1123, 49] width 9 height 26
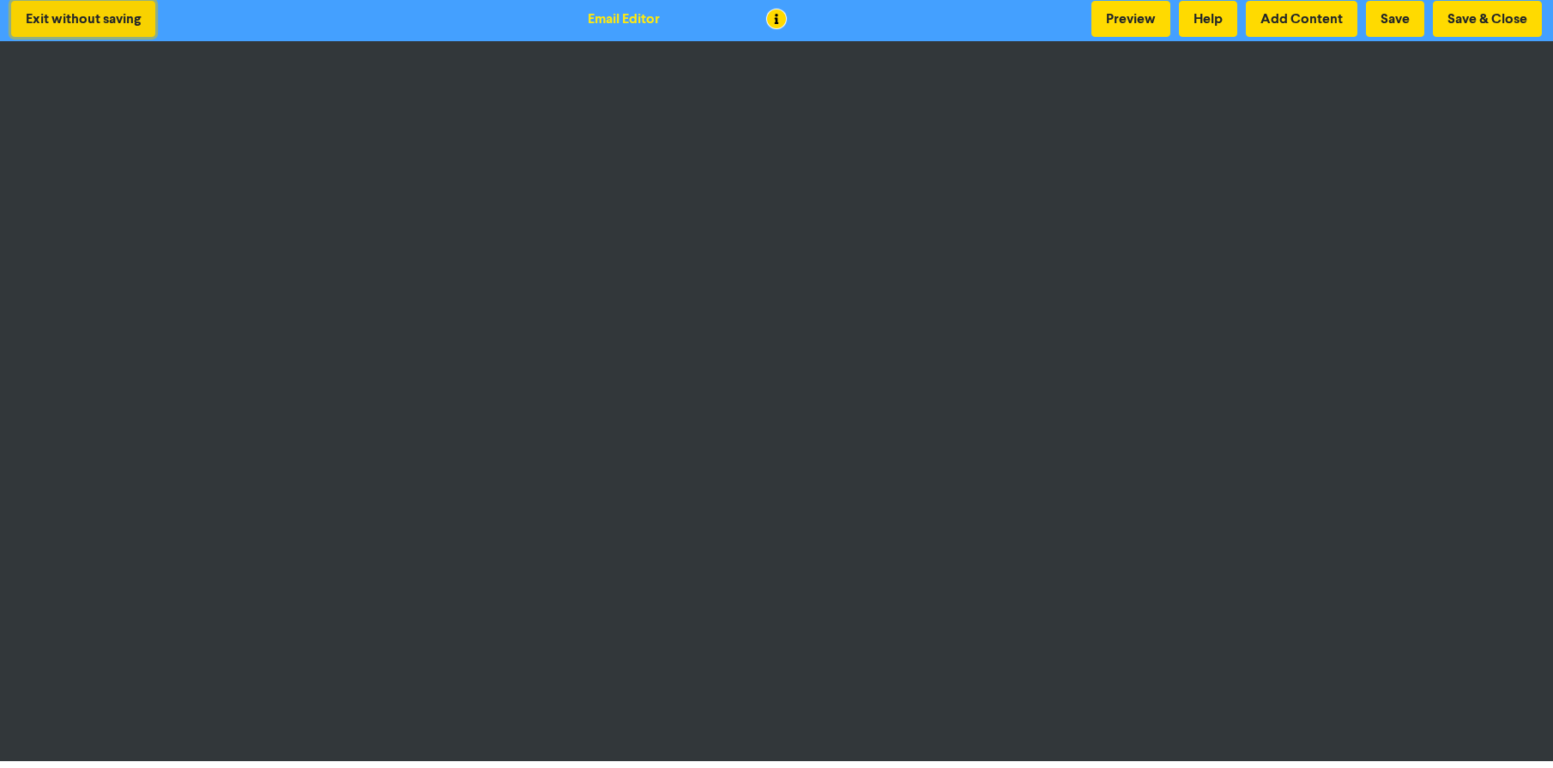
click at [127, 14] on button "Exit without saving" at bounding box center [83, 19] width 144 height 36
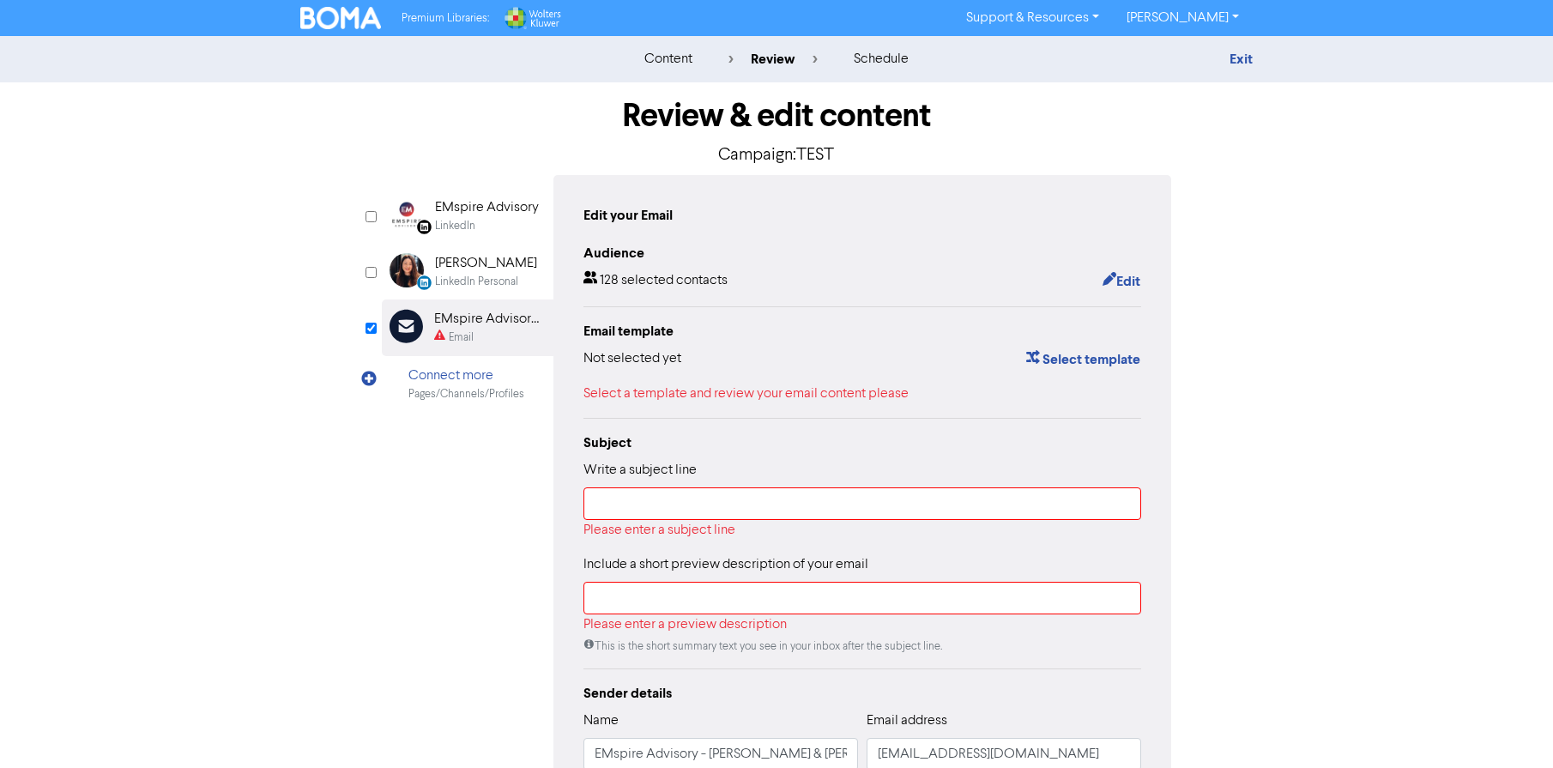
scroll to position [136, 0]
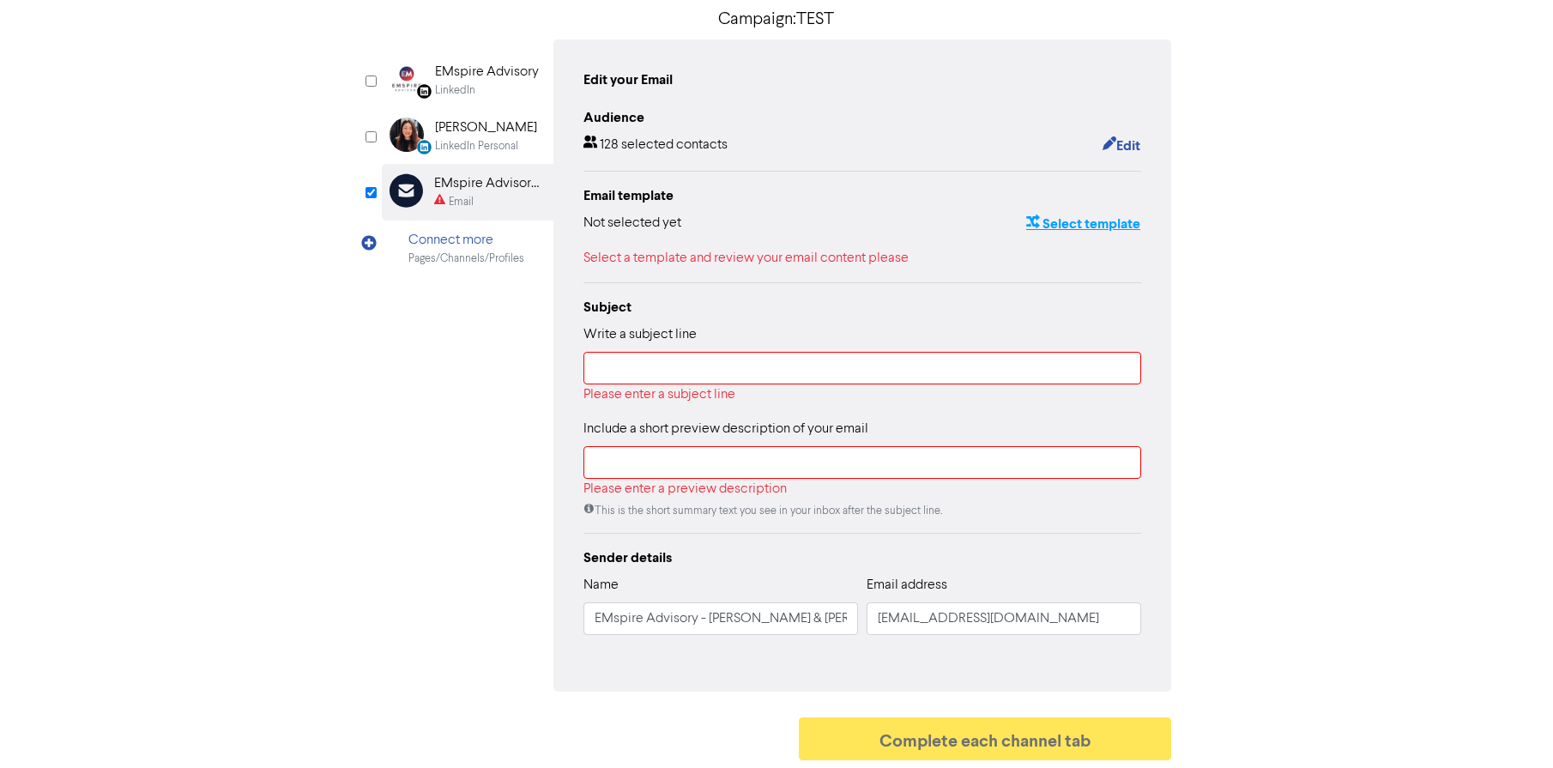
click at [1115, 223] on button "Select template" at bounding box center [1084, 224] width 116 height 22
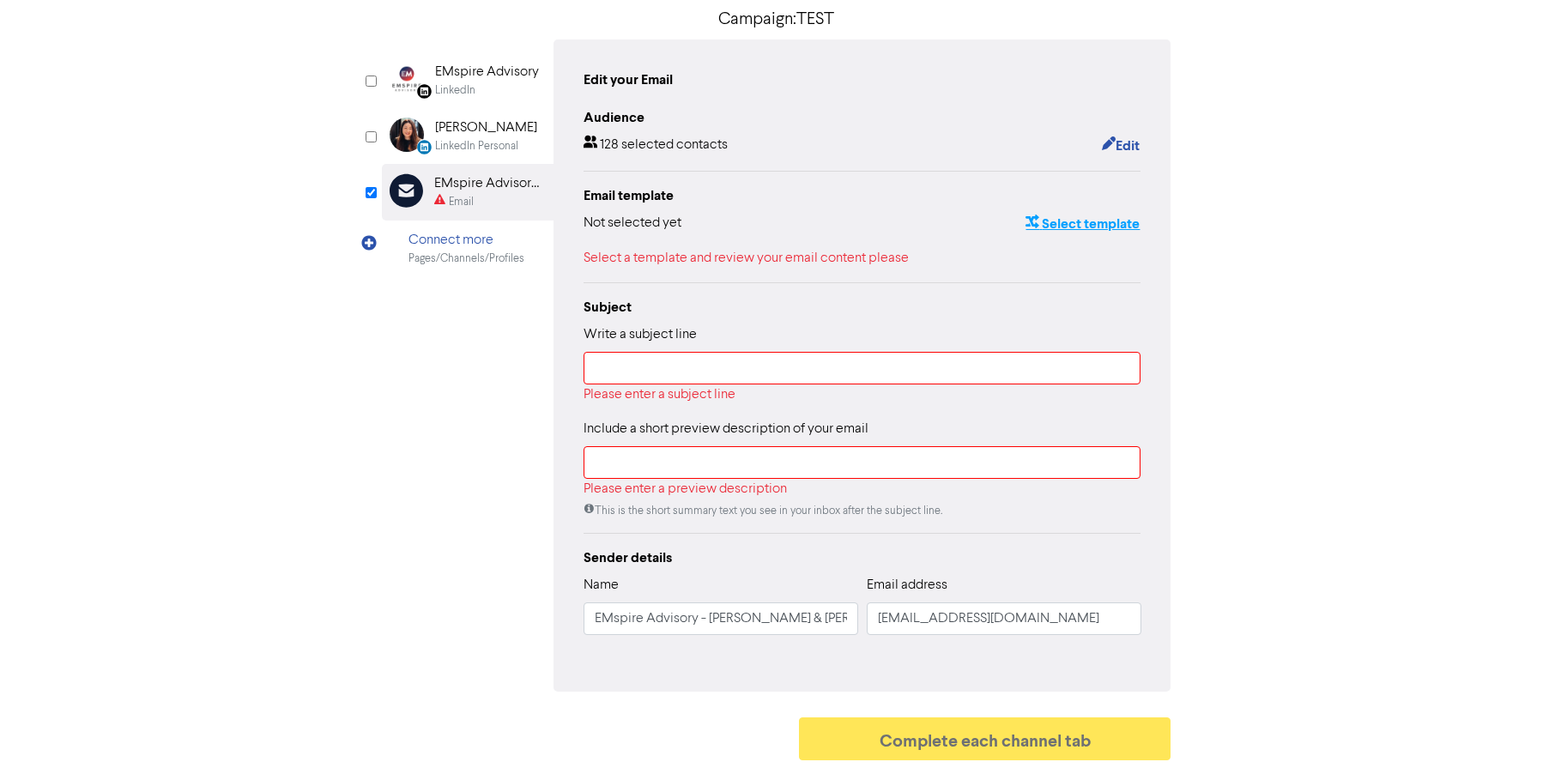
scroll to position [0, 0]
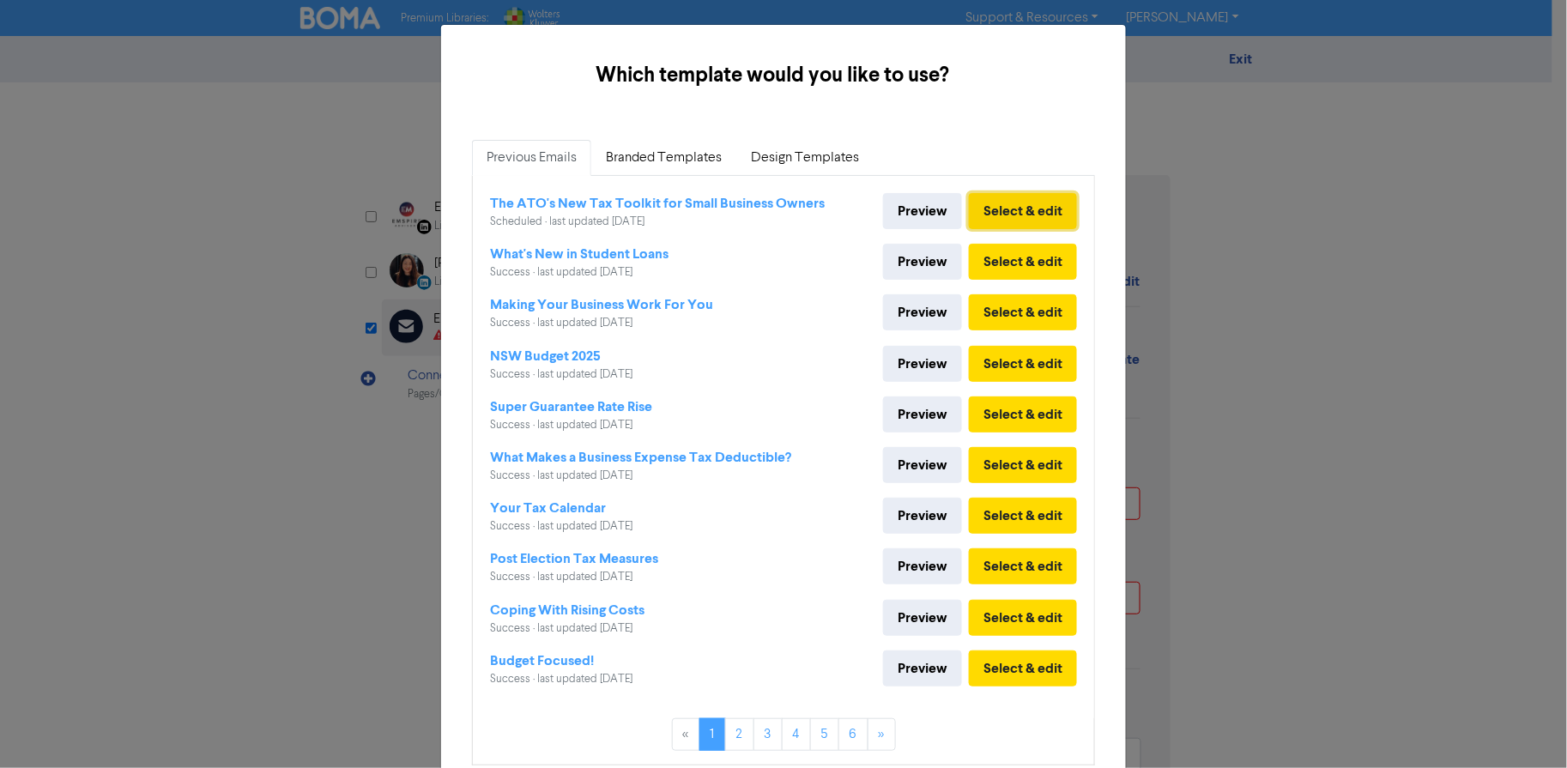
click at [1013, 213] on button "Select & edit" at bounding box center [1023, 211] width 108 height 36
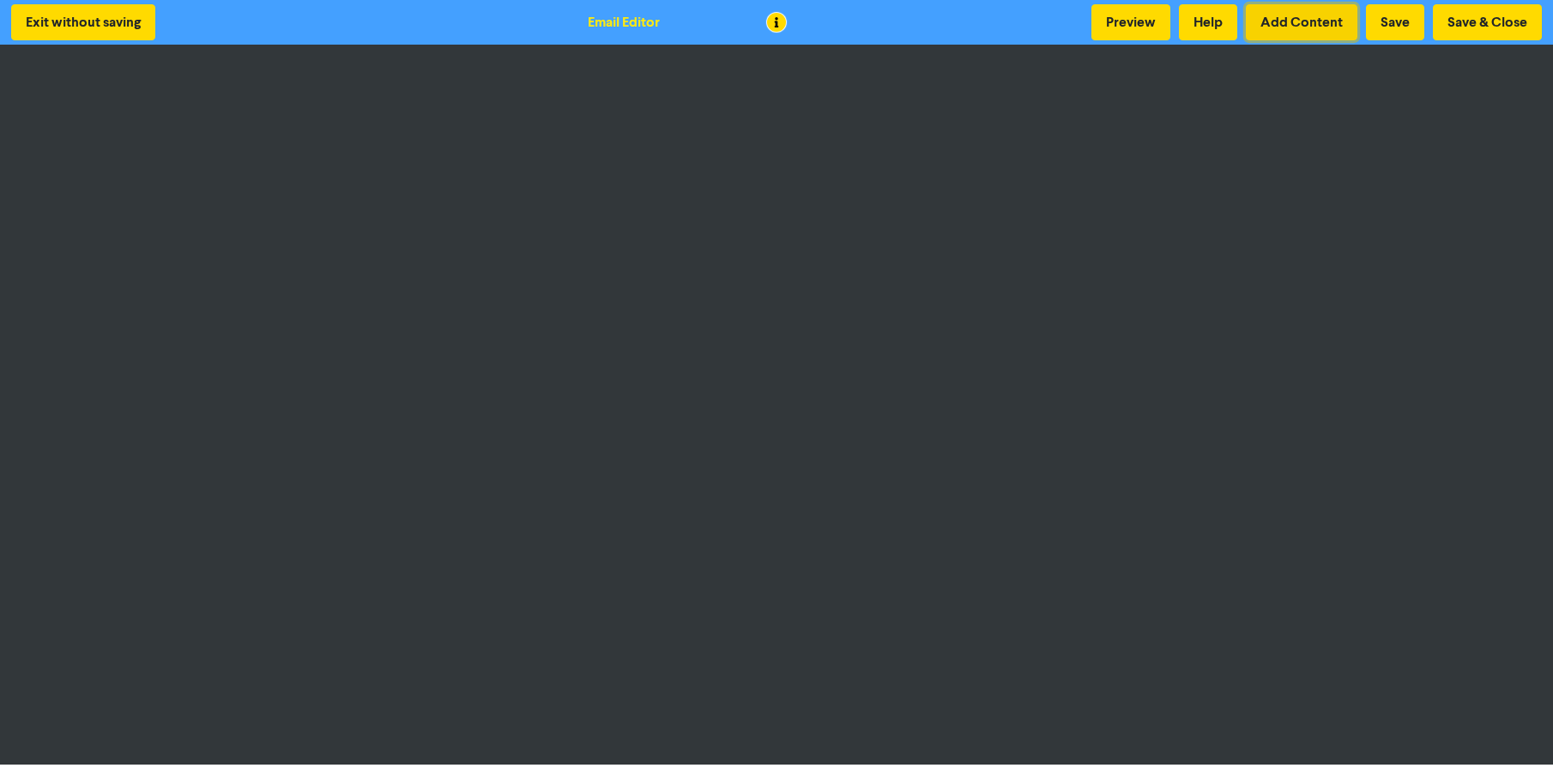
click at [1320, 23] on button "Add Content" at bounding box center [1302, 22] width 112 height 36
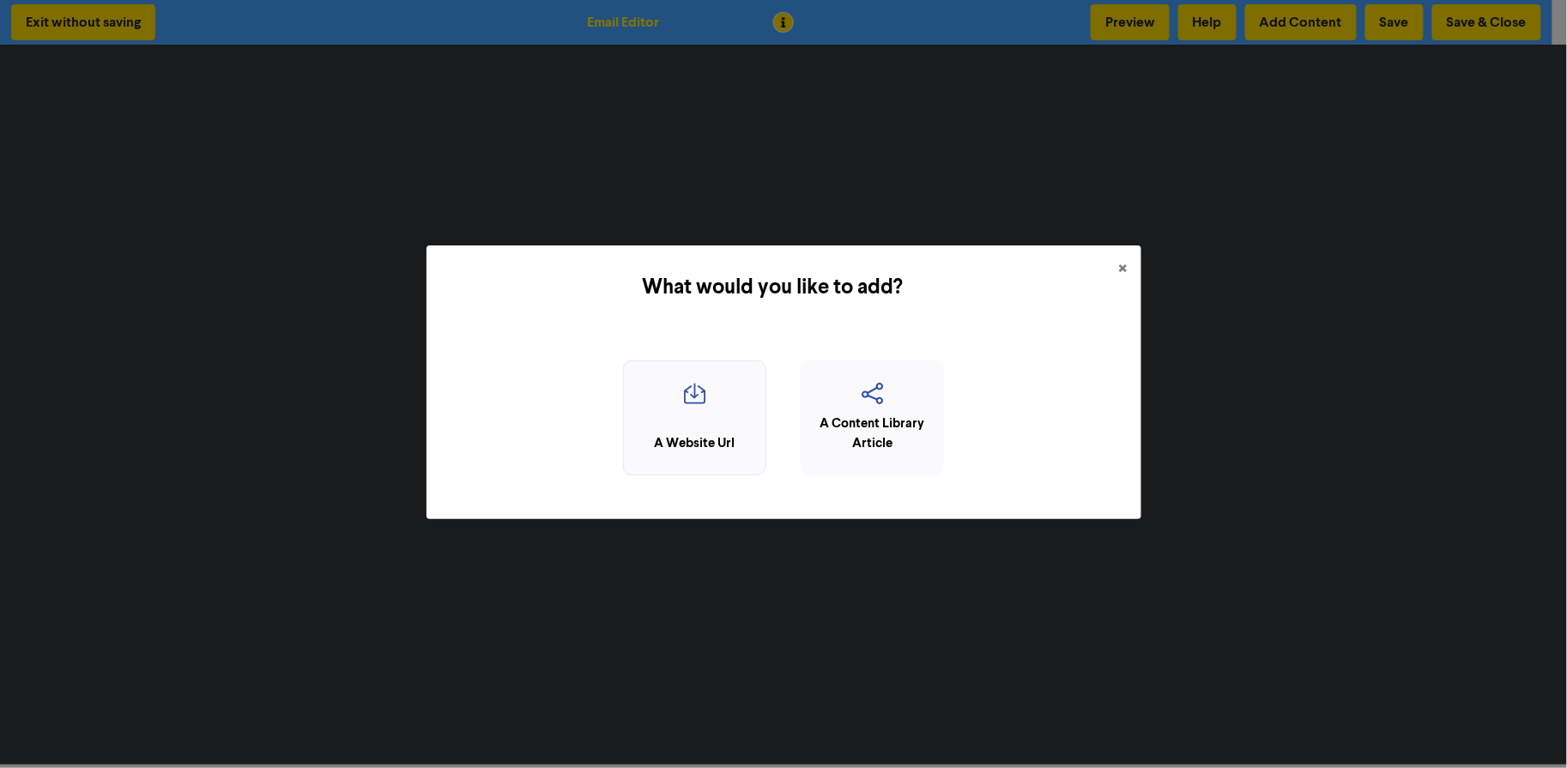
click at [723, 434] on div "A Website Url" at bounding box center [695, 444] width 124 height 20
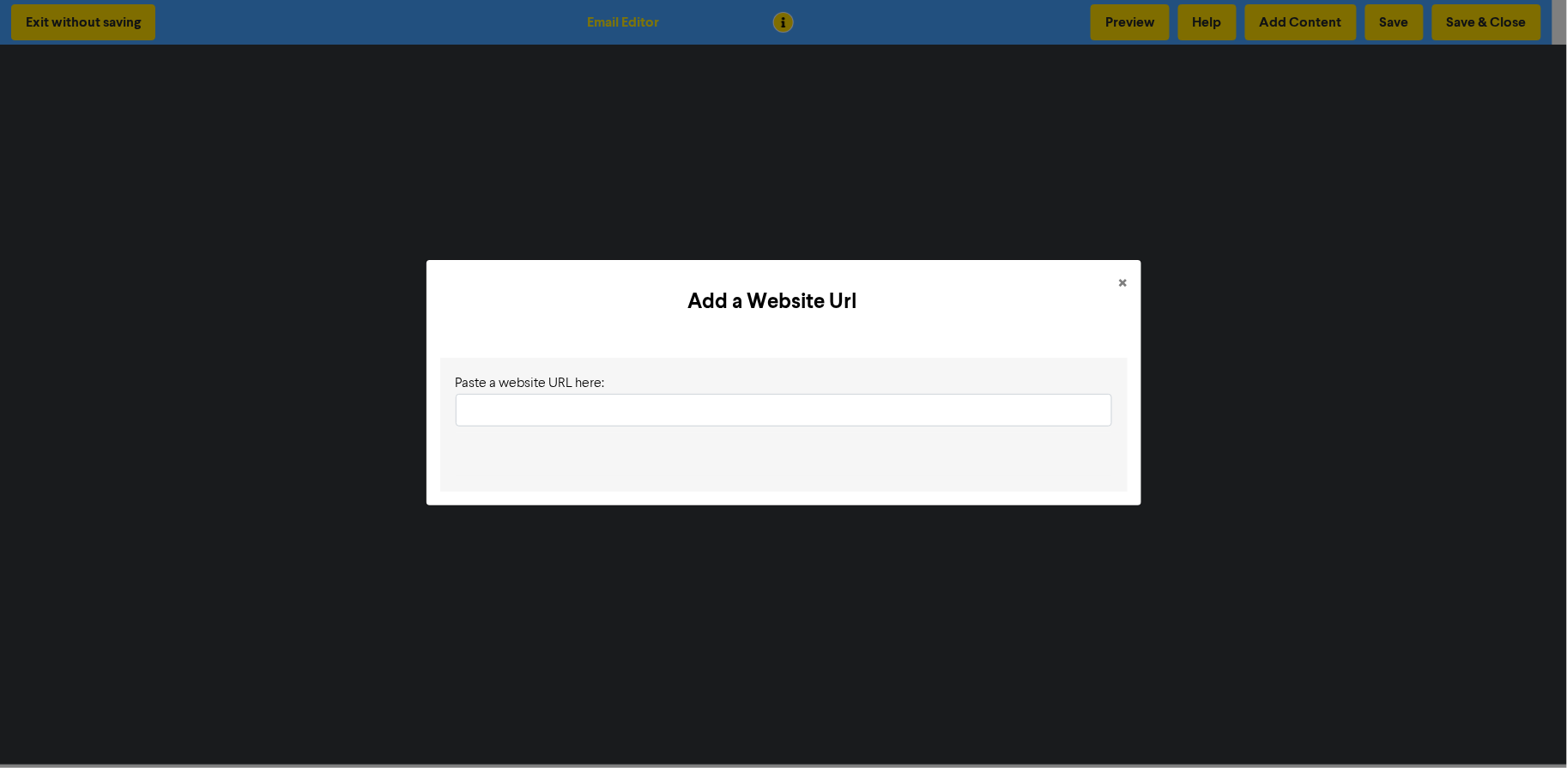
click at [766, 406] on input "text" at bounding box center [784, 410] width 657 height 33
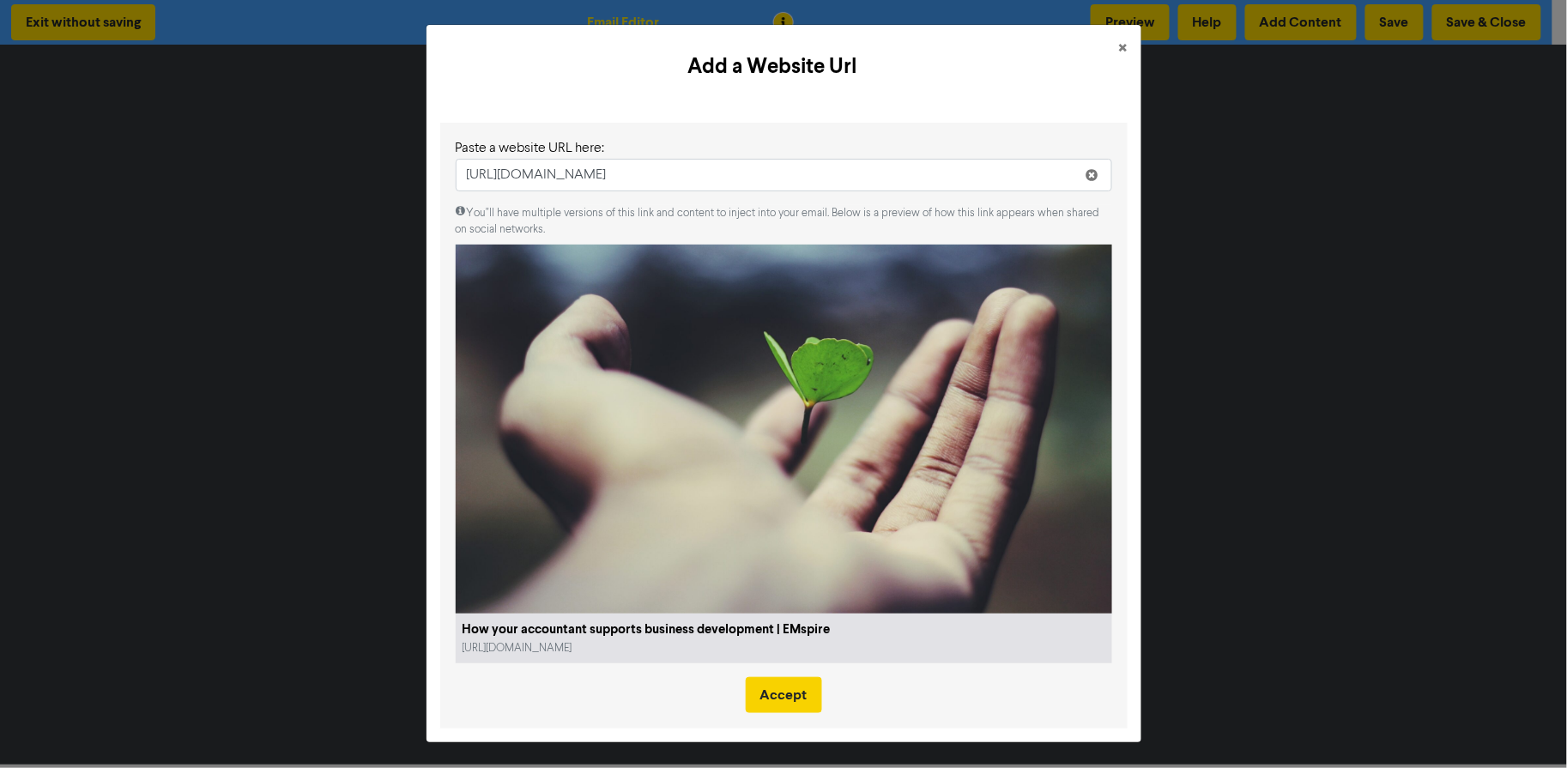
type input "[URL][DOMAIN_NAME]"
click at [785, 695] on button "Accept" at bounding box center [784, 695] width 76 height 36
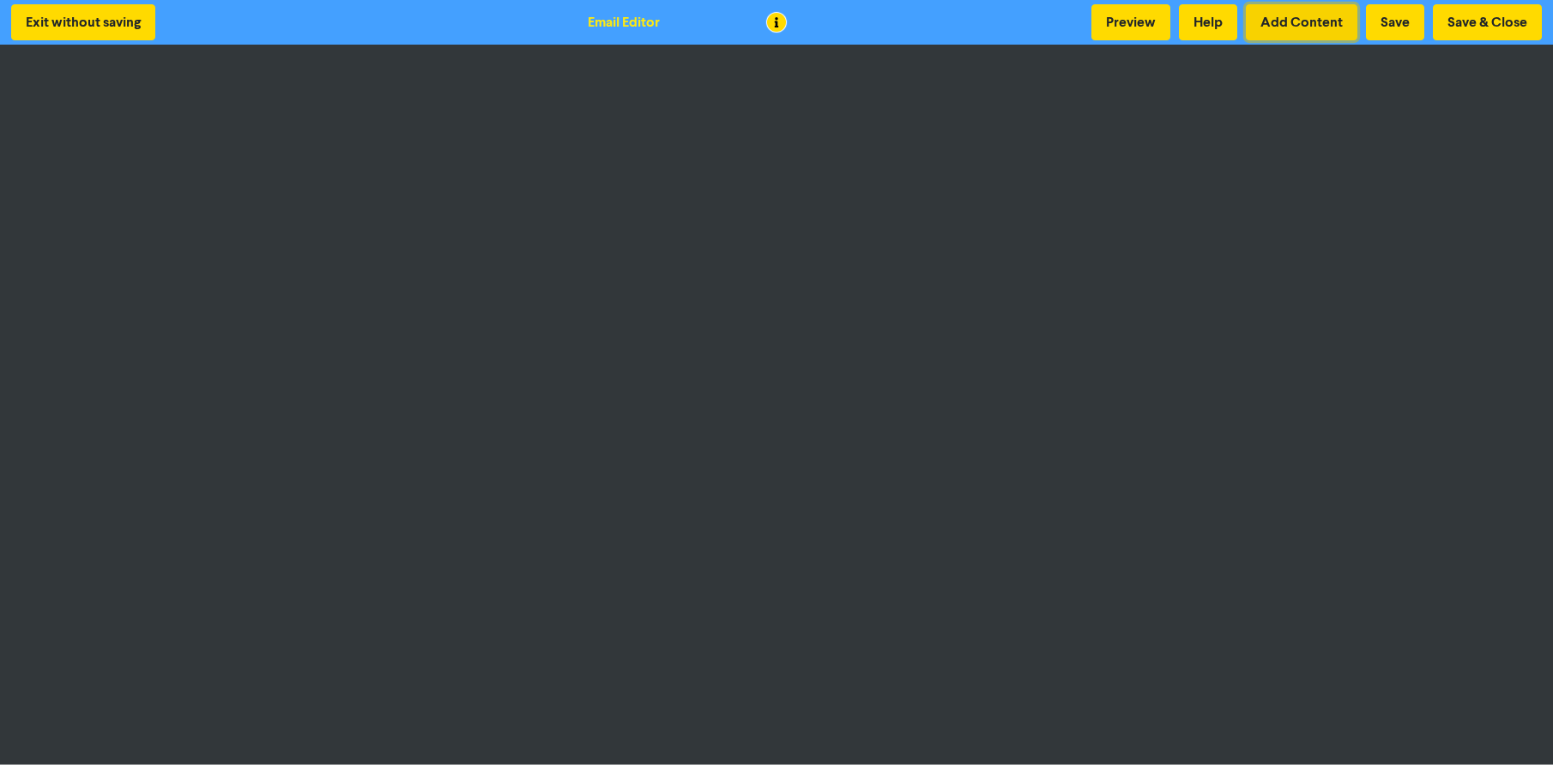
click at [1325, 22] on button "Add Content" at bounding box center [1302, 22] width 112 height 36
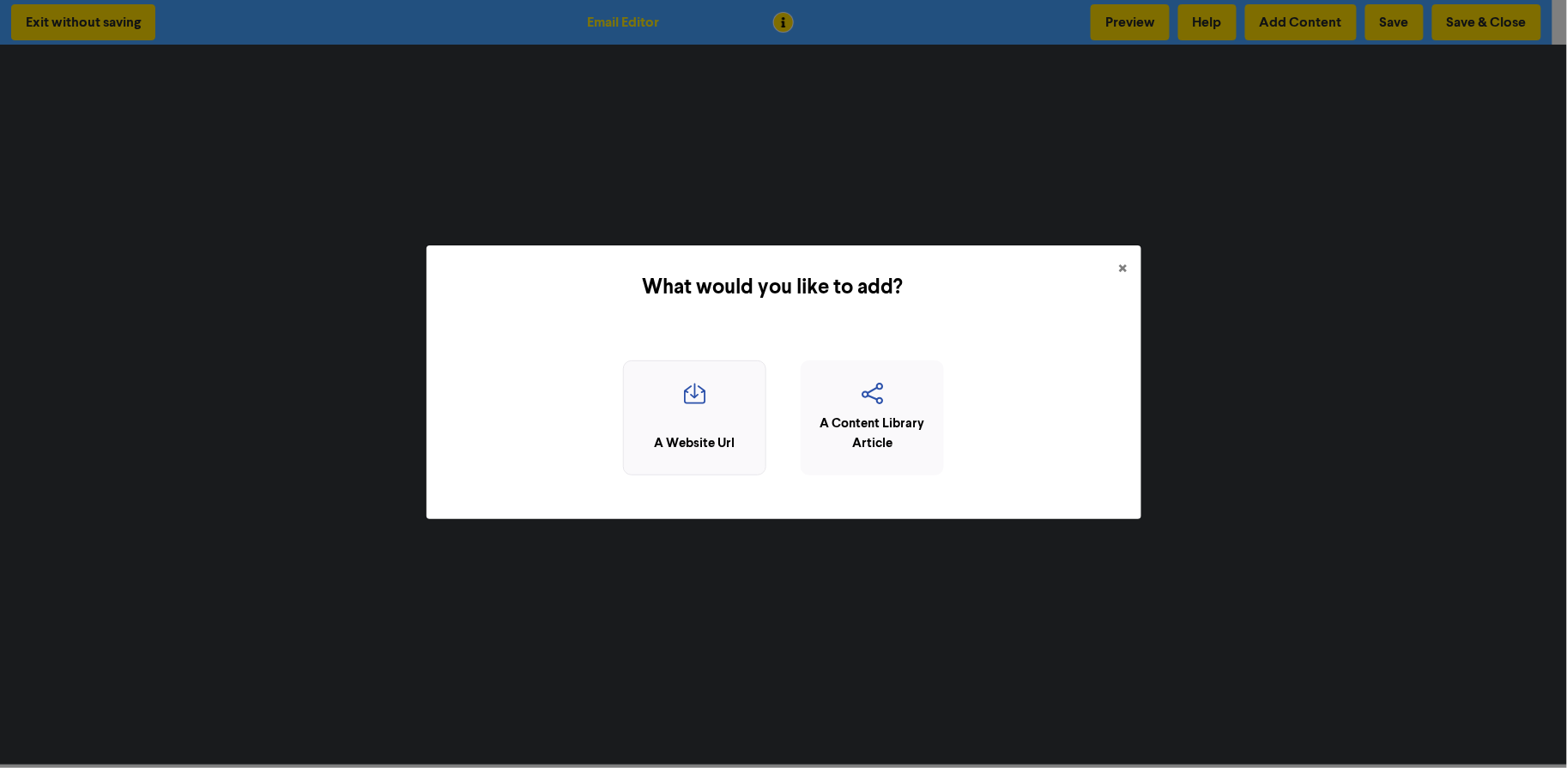
click at [733, 401] on icon "button" at bounding box center [695, 399] width 124 height 33
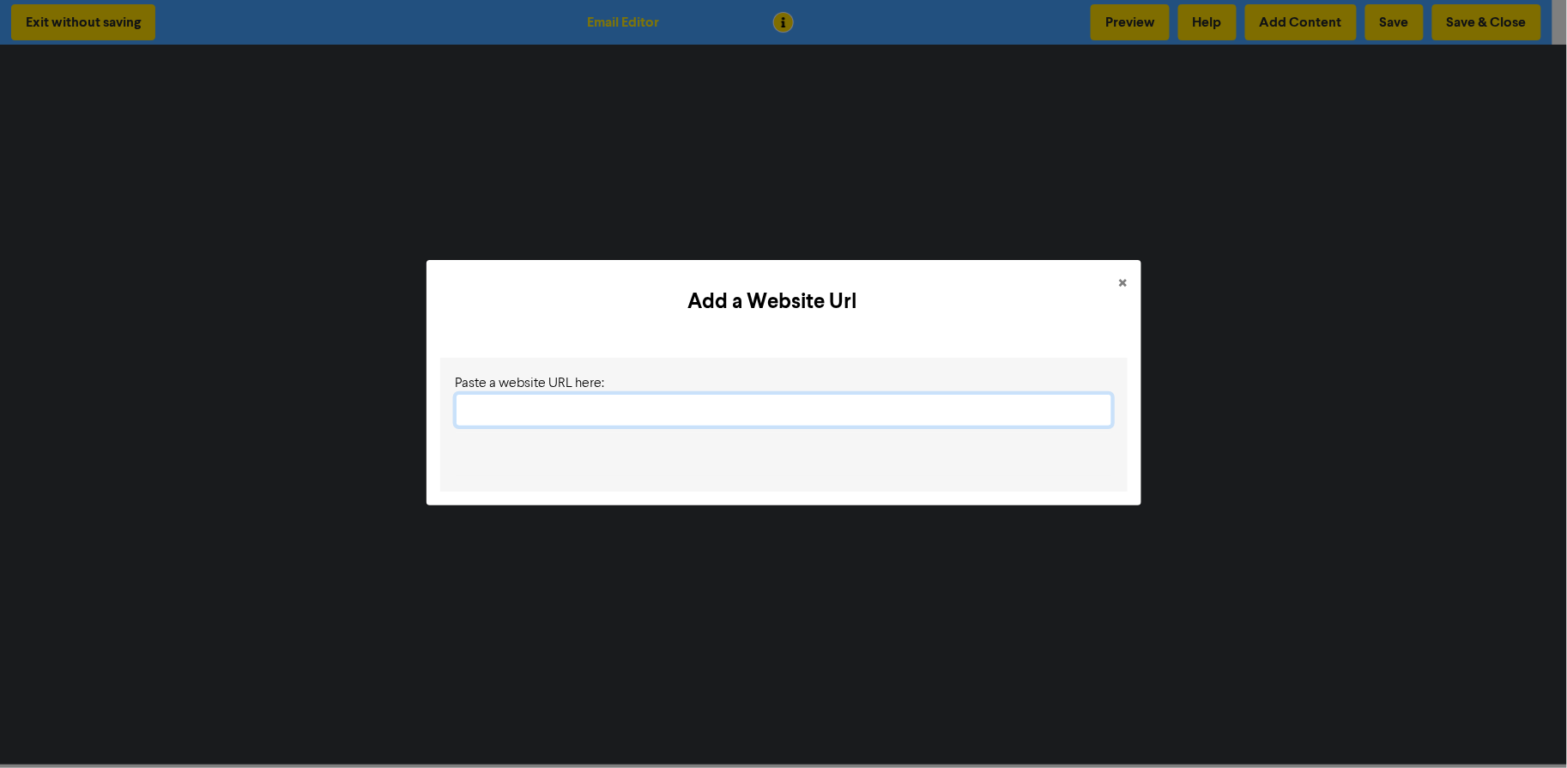
click at [761, 409] on input "text" at bounding box center [784, 410] width 657 height 33
paste input "[URL][DOMAIN_NAME]"
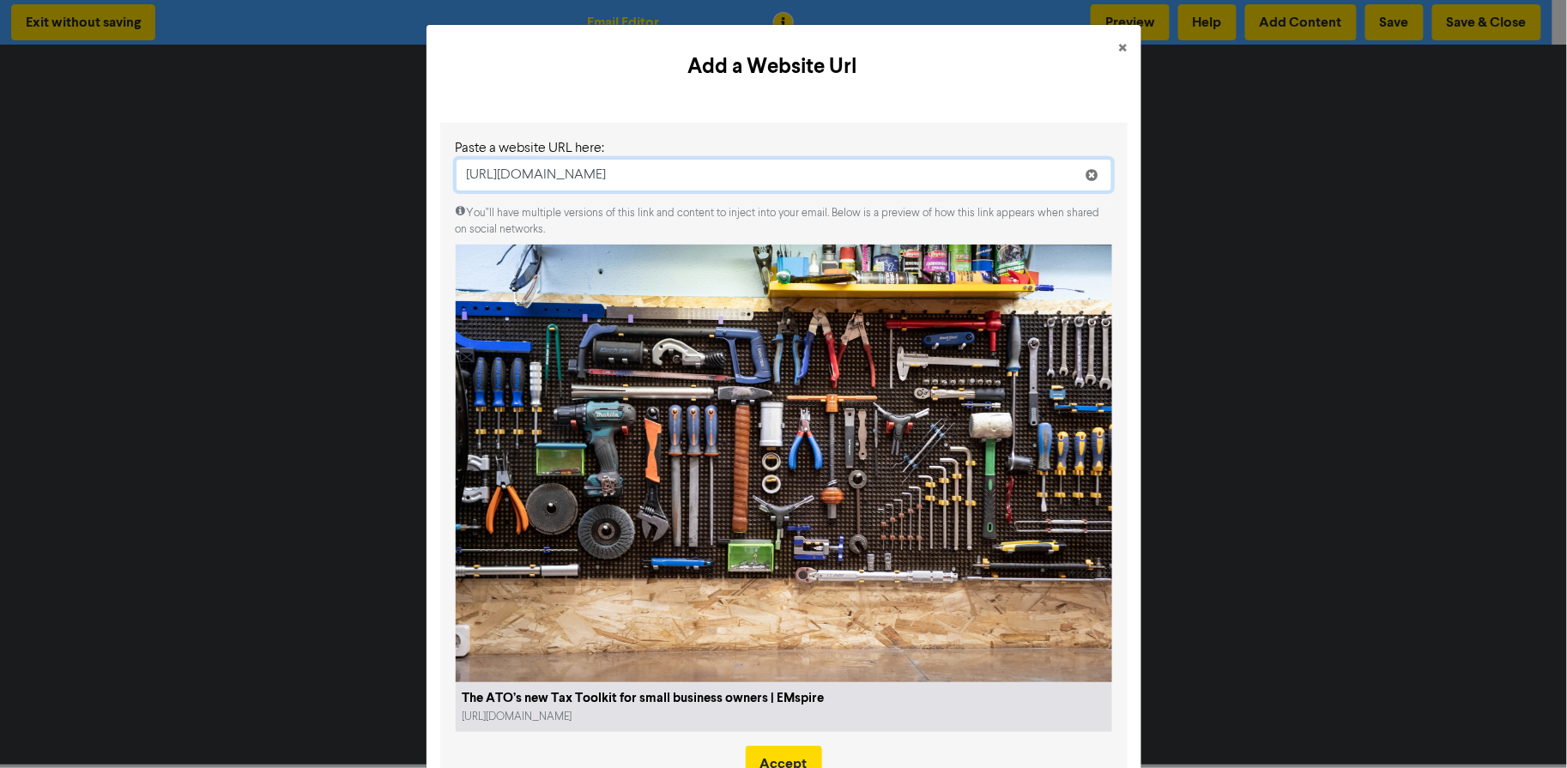
scroll to position [67, 0]
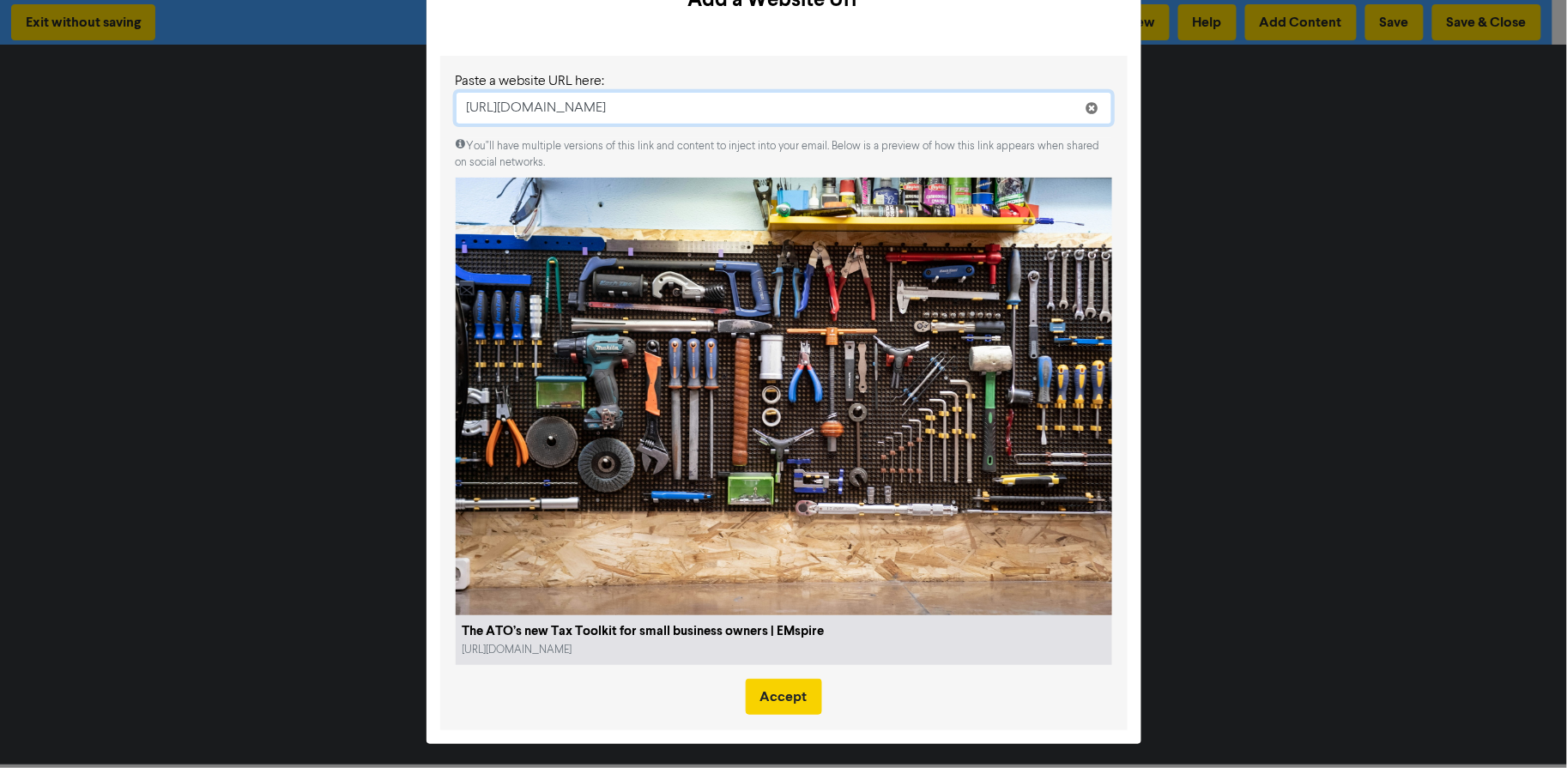
type input "[URL][DOMAIN_NAME]"
click at [785, 702] on button "Accept" at bounding box center [784, 697] width 76 height 36
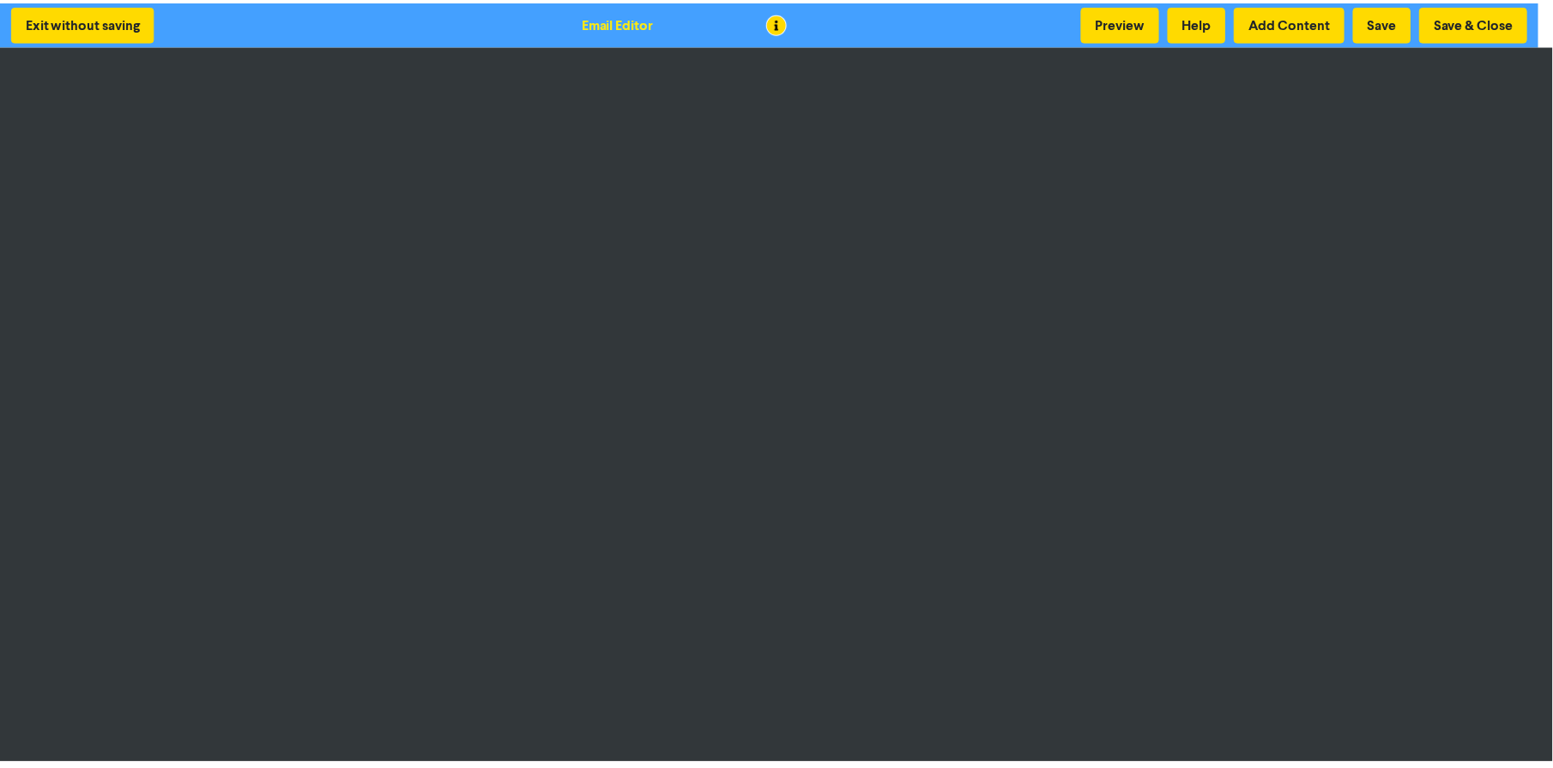
scroll to position [0, 0]
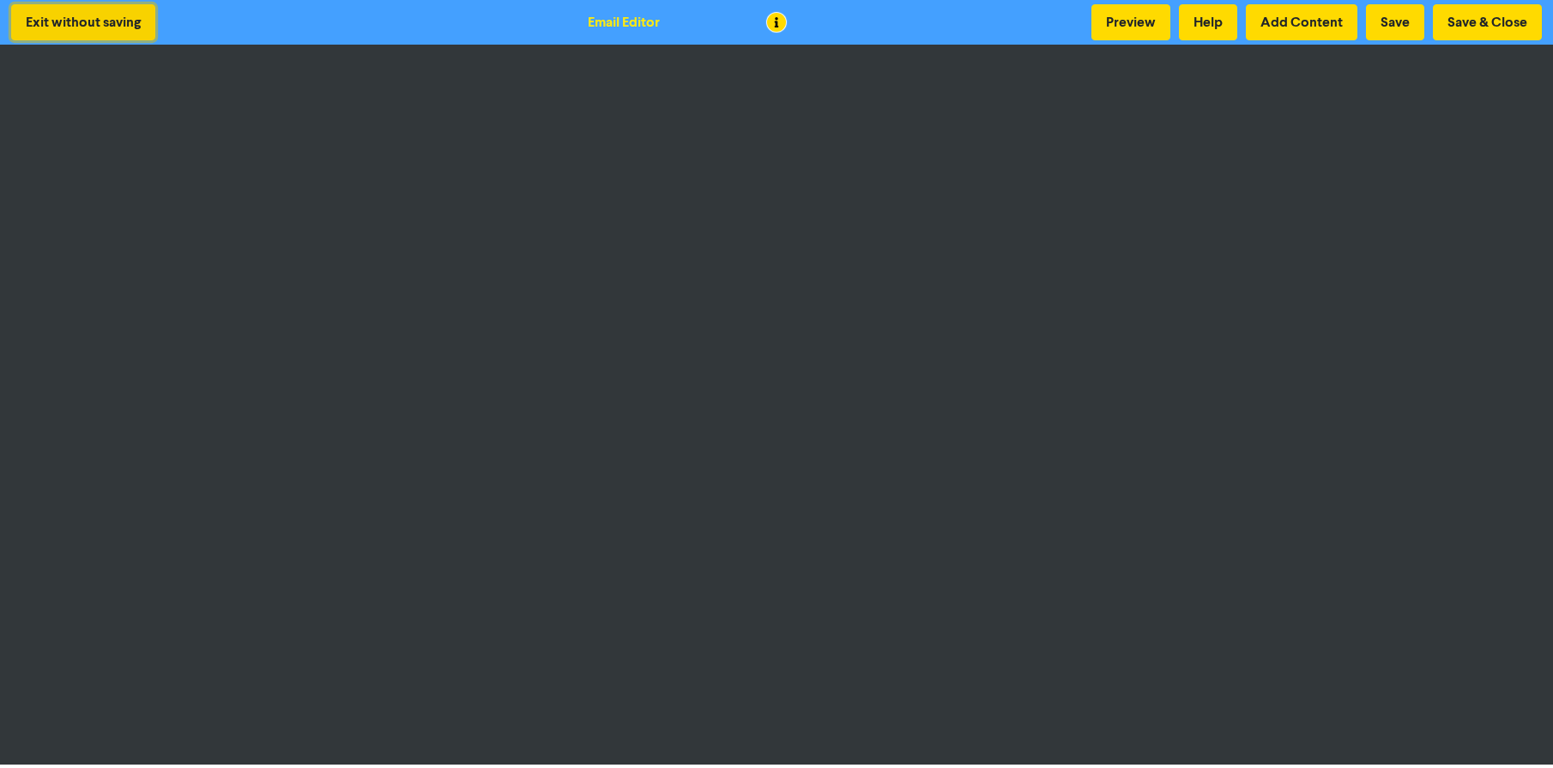
click at [84, 26] on button "Exit without saving" at bounding box center [83, 22] width 144 height 36
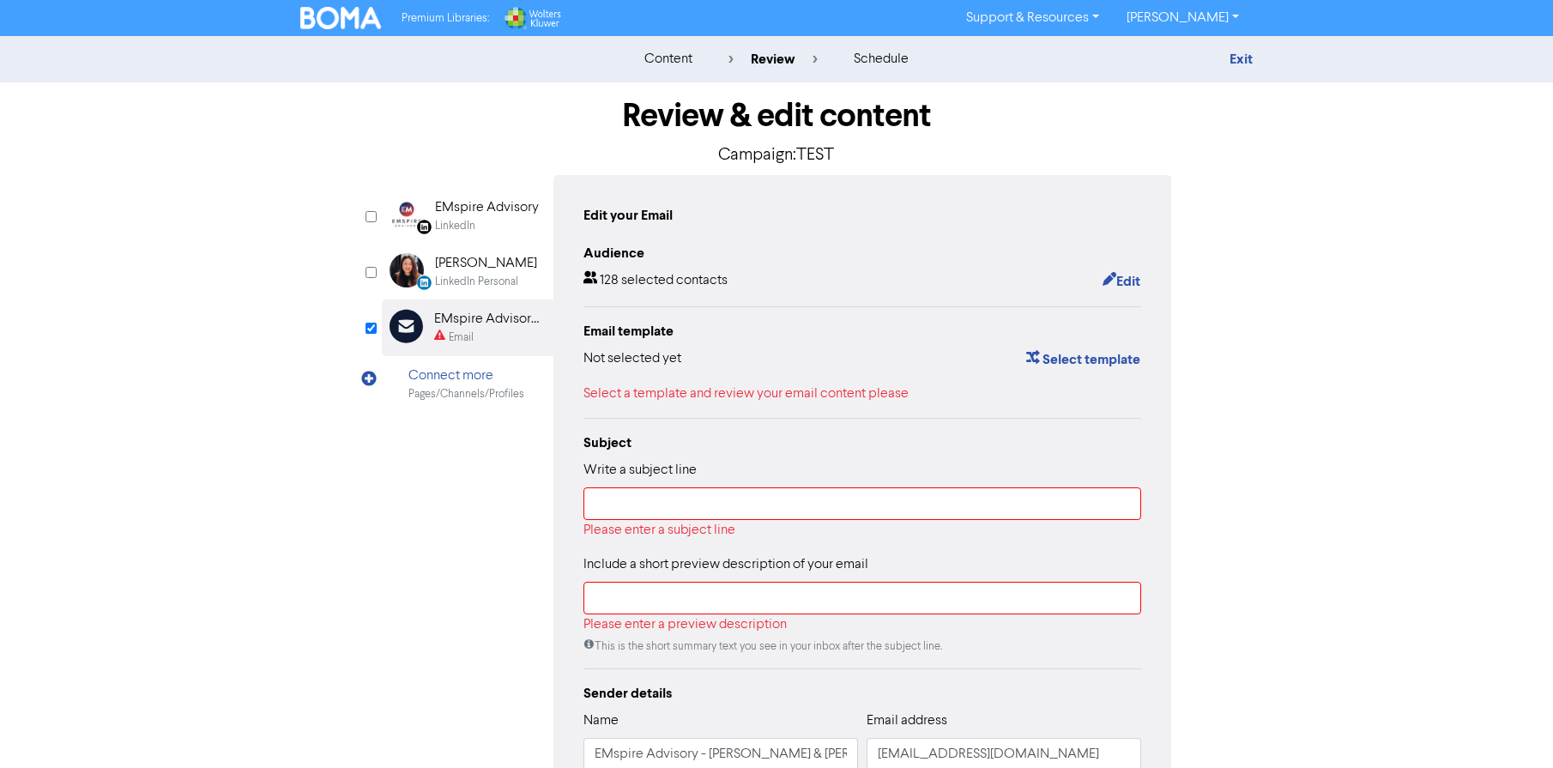
click at [347, 29] on div "Premium Libraries: Support & Resources Video Tutorials FAQ & Guides Marketing E…" at bounding box center [777, 17] width 978 height 27
click at [354, 21] on img at bounding box center [340, 18] width 81 height 22
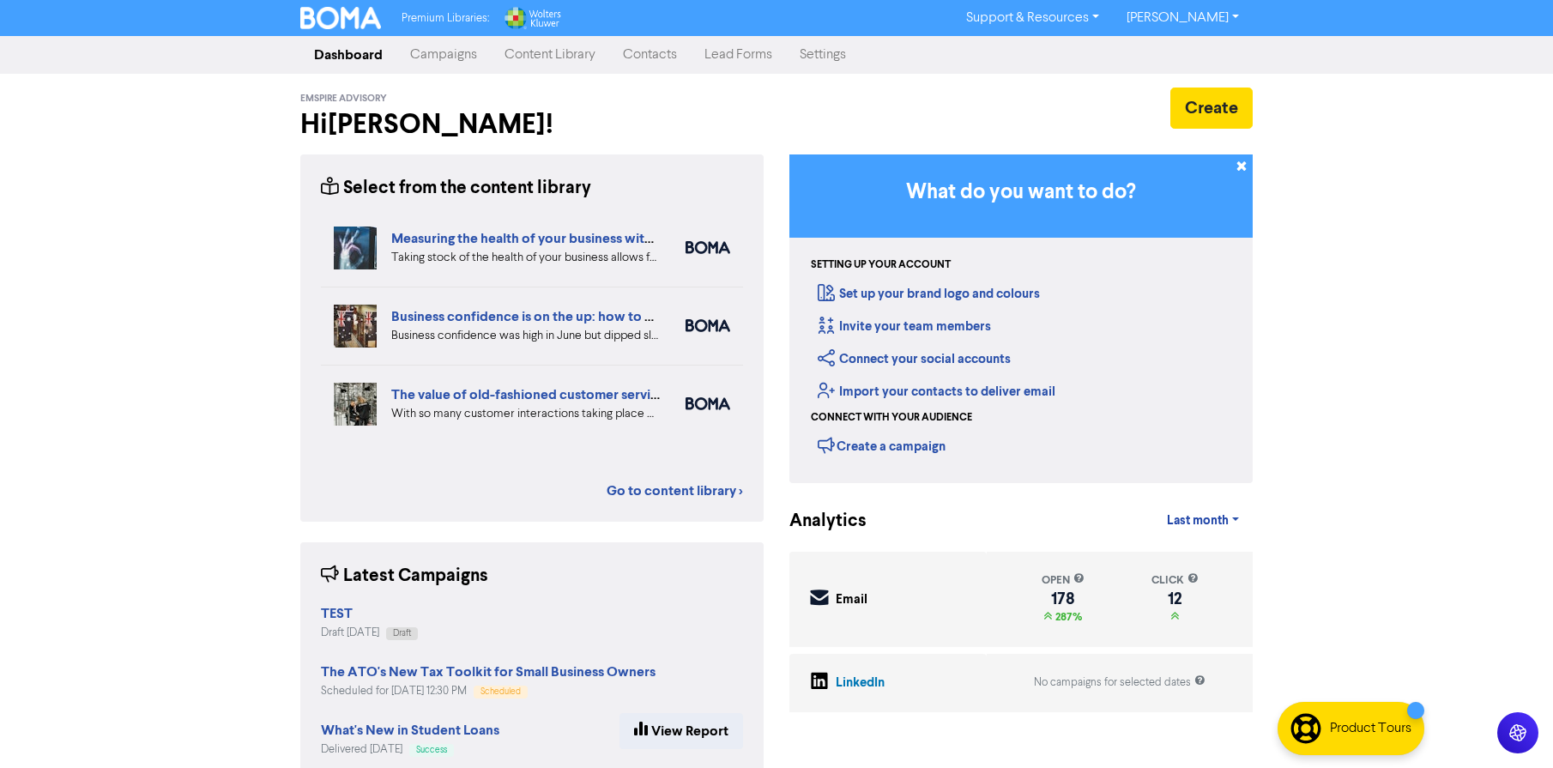
click at [466, 60] on link "Campaigns" at bounding box center [444, 55] width 94 height 34
